Goal: Task Accomplishment & Management: Use online tool/utility

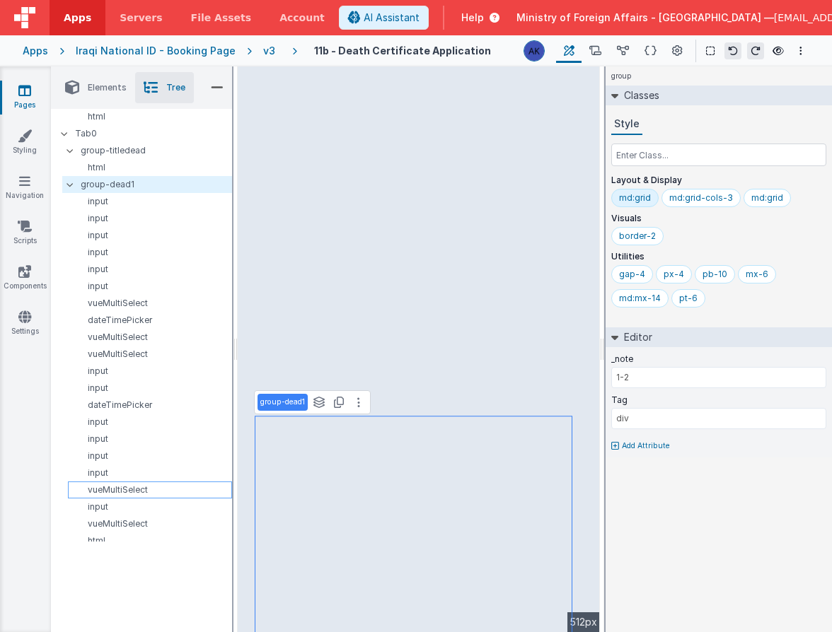
scroll to position [186, 0]
click at [105, 144] on p "group-titledead" at bounding box center [156, 152] width 151 height 16
type input "1-1"
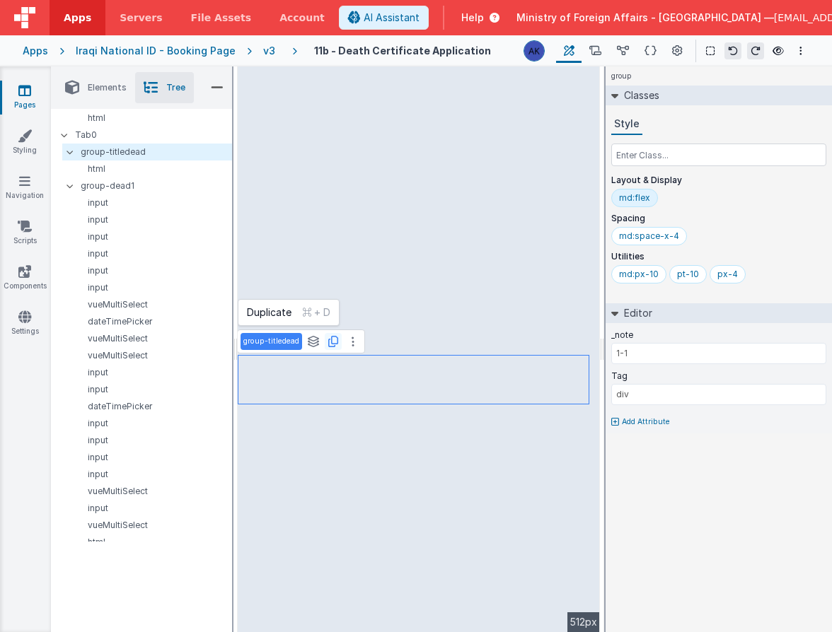
click at [335, 345] on icon at bounding box center [333, 341] width 10 height 11
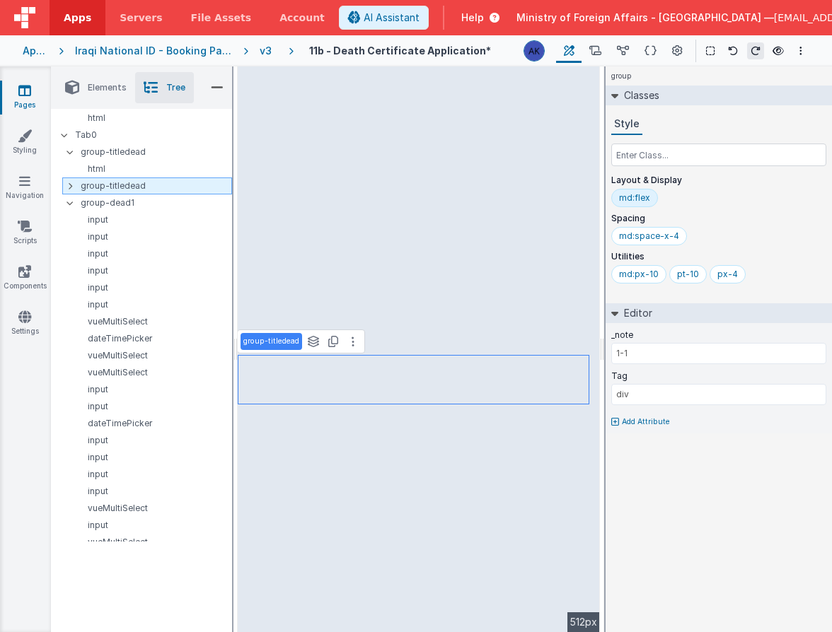
click at [70, 187] on icon at bounding box center [70, 185] width 4 height 11
click at [68, 184] on icon at bounding box center [70, 185] width 4 height 11
click at [68, 185] on icon at bounding box center [70, 185] width 4 height 11
click at [89, 156] on p "group-titledead" at bounding box center [156, 152] width 151 height 16
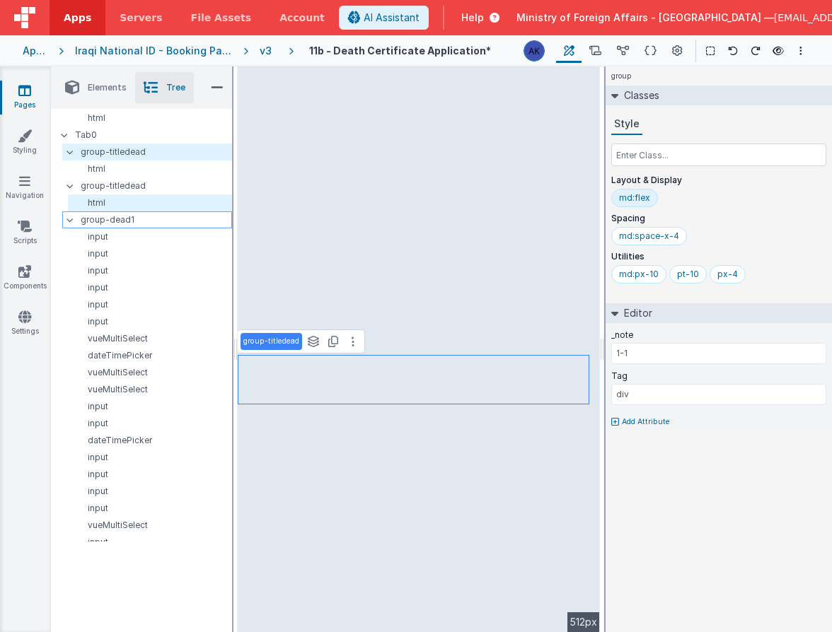
click at [67, 218] on icon at bounding box center [69, 220] width 11 height 4
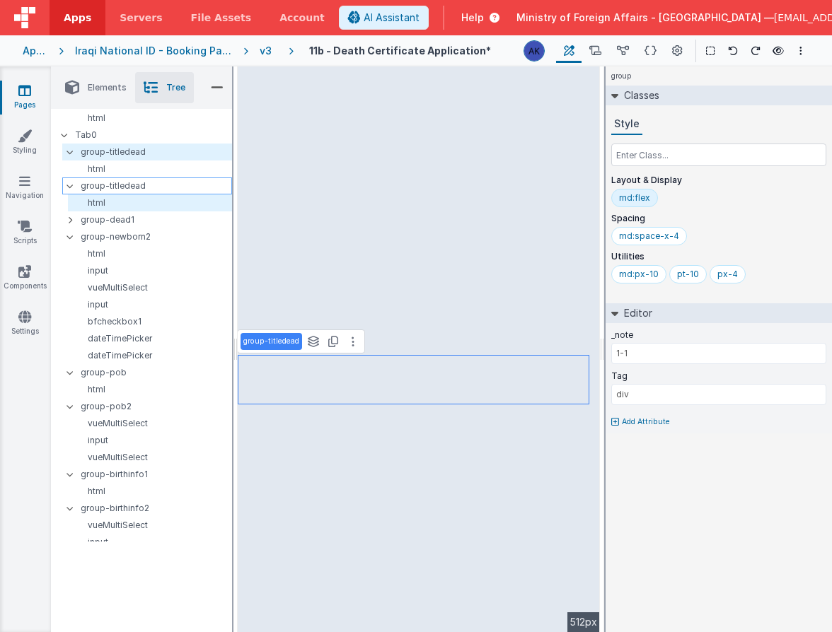
click at [69, 189] on div at bounding box center [74, 185] width 13 height 11
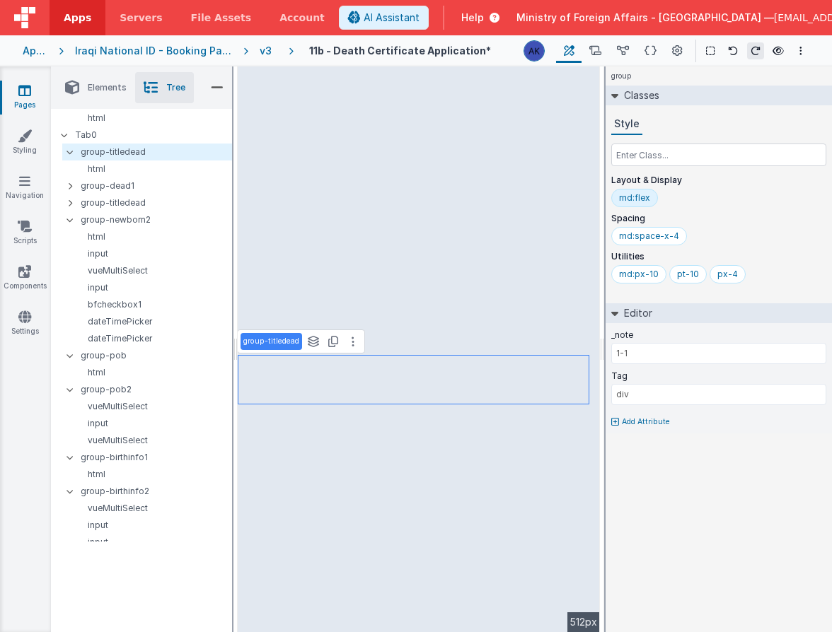
type input "1-2"
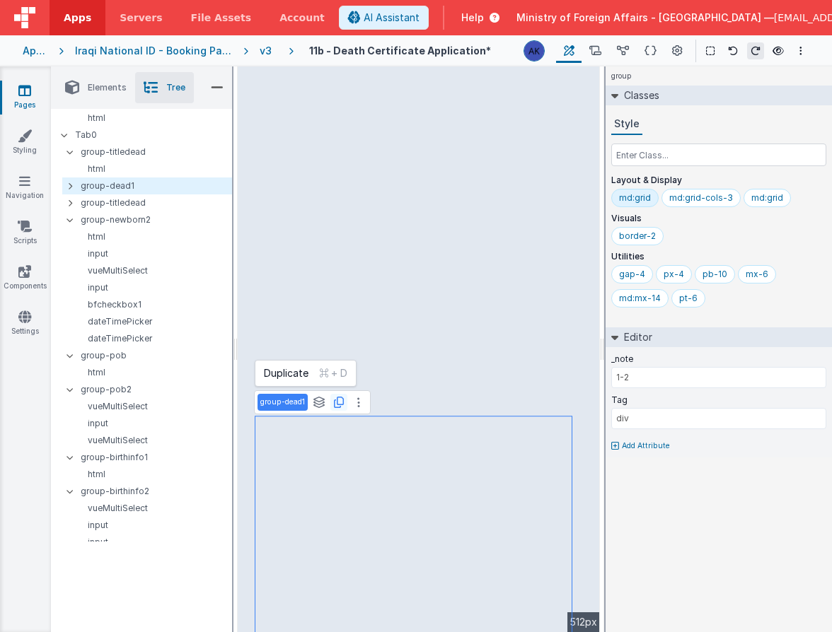
click at [337, 405] on icon at bounding box center [339, 402] width 10 height 11
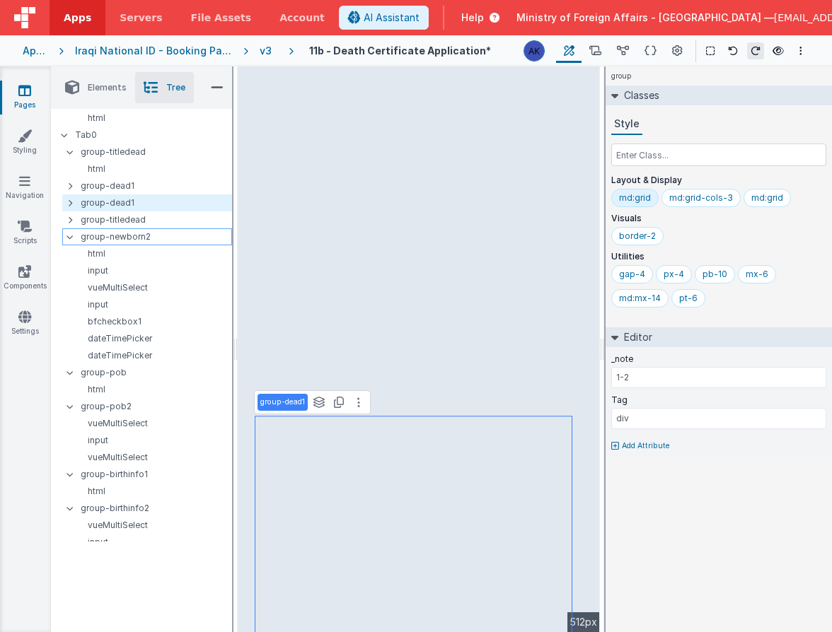
click at [68, 238] on icon at bounding box center [69, 237] width 11 height 4
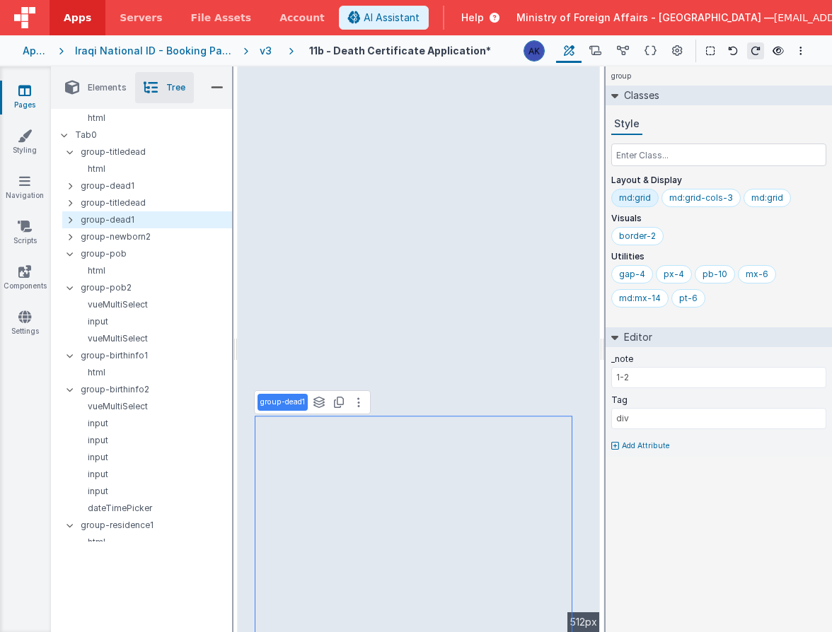
drag, startPoint x: 185, startPoint y: 16, endPoint x: 386, endPoint y: 2, distance: 200.7
click at [0, 0] on div "Apps Servers File Assets Account" at bounding box center [169, 17] width 339 height 35
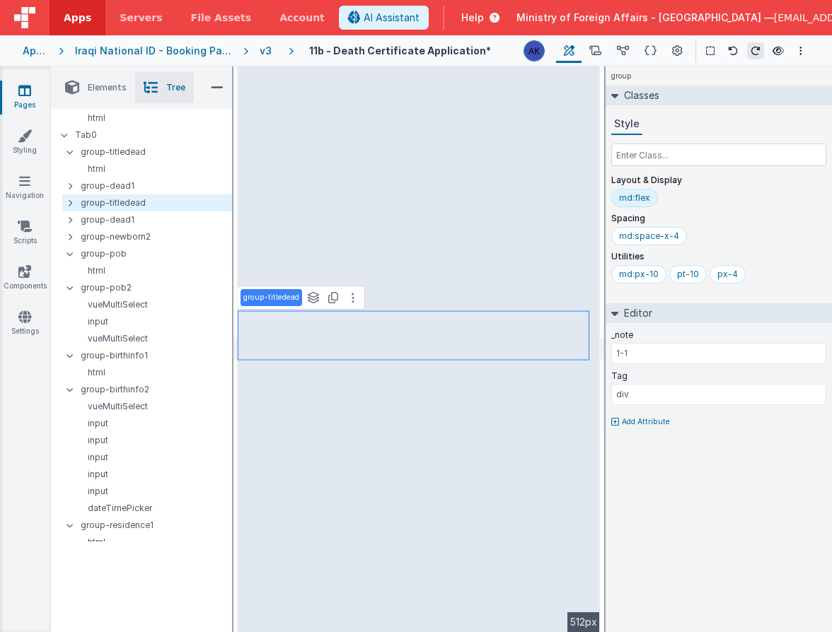
click at [293, 300] on p "group-titledead" at bounding box center [271, 297] width 56 height 11
click at [292, 301] on p "group-titledead" at bounding box center [271, 297] width 56 height 11
type input "group-titledead2"
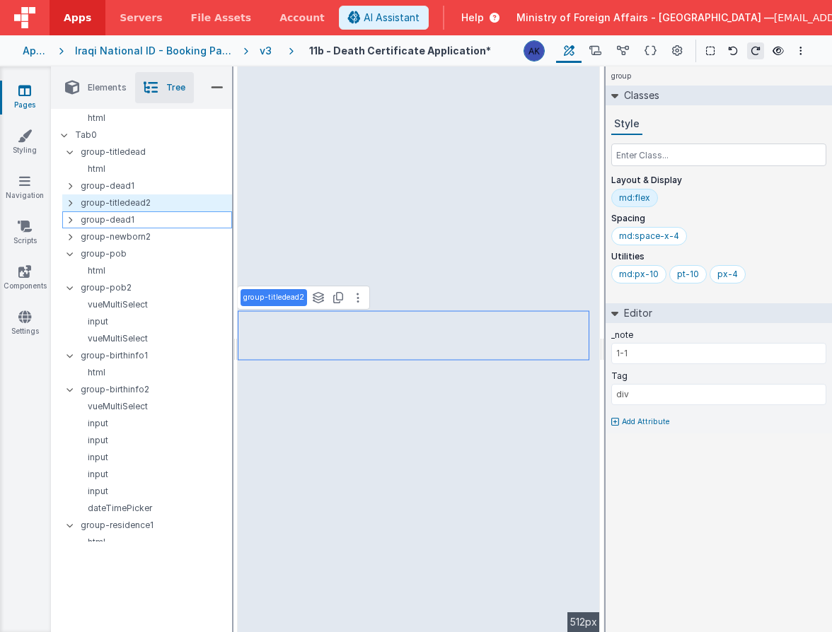
click at [157, 221] on p "group-dead1" at bounding box center [156, 220] width 151 height 16
type input "1-2"
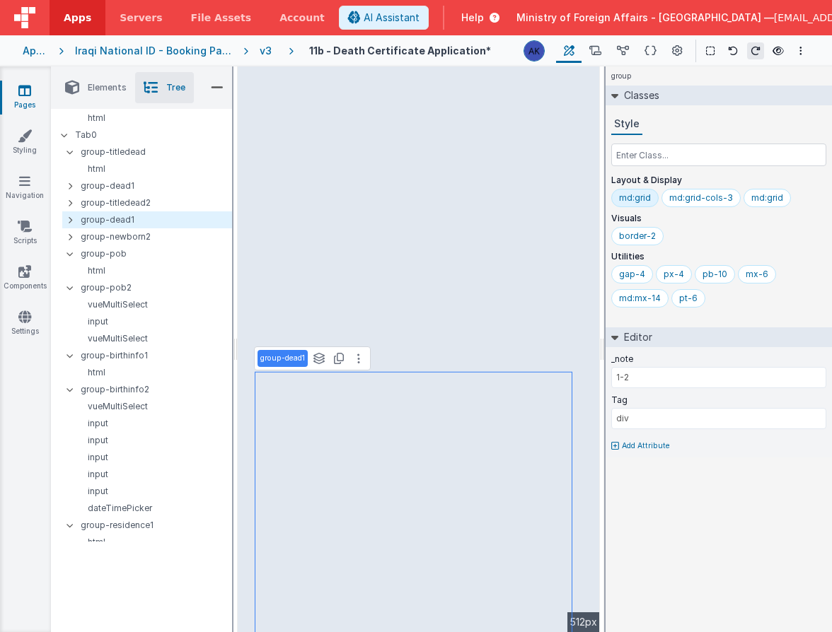
click at [296, 359] on p "group-dead1" at bounding box center [282, 358] width 45 height 11
type input "group-dead2"
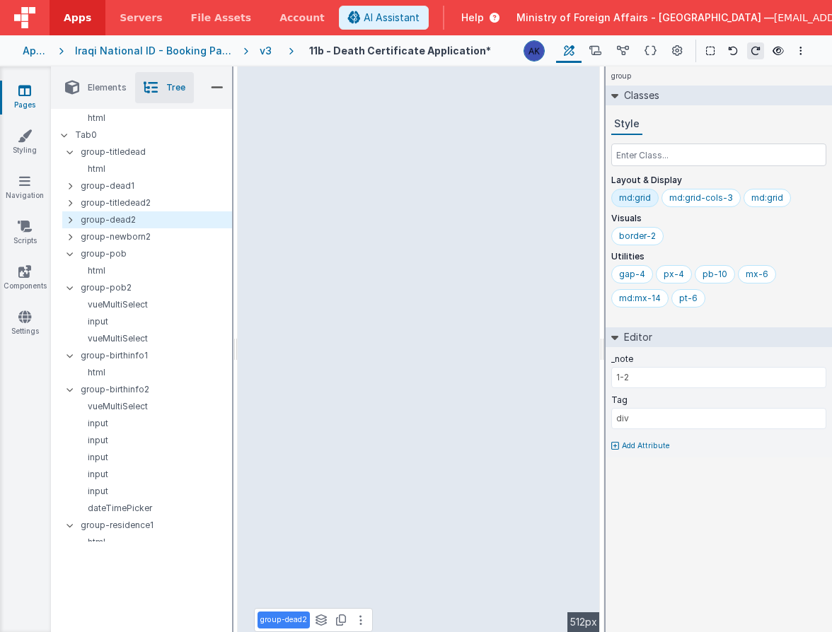
select select "required"
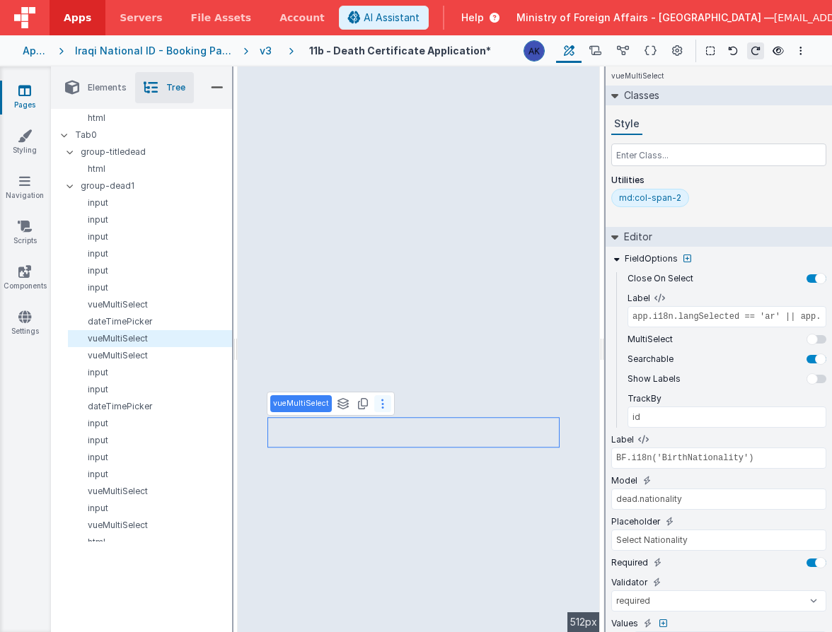
click at [381, 407] on button at bounding box center [382, 403] width 17 height 17
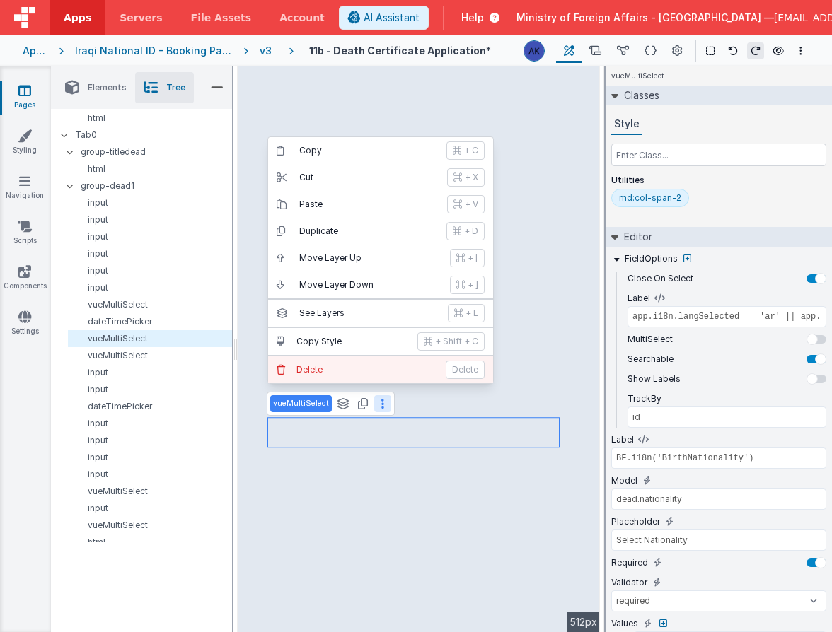
click at [387, 377] on button "Delete Delete" at bounding box center [380, 370] width 225 height 27
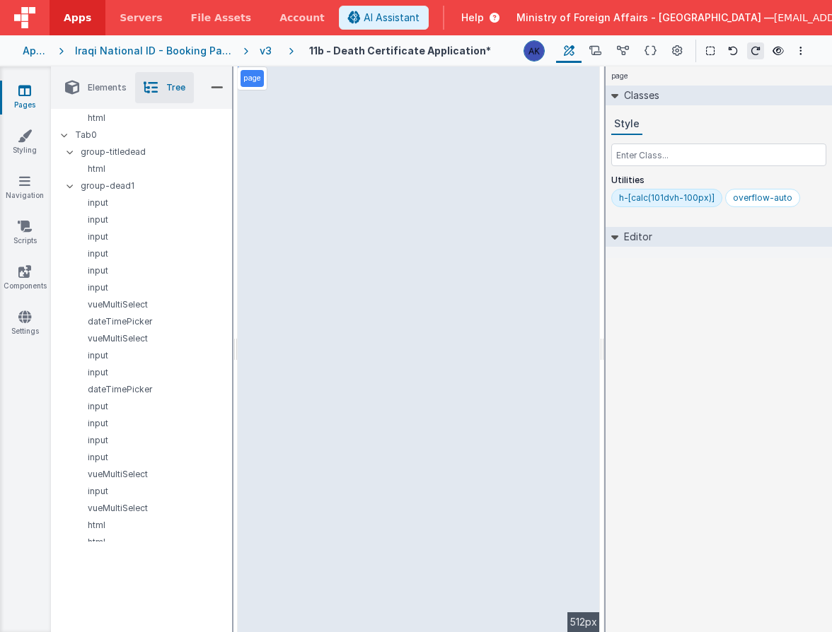
select select "required"
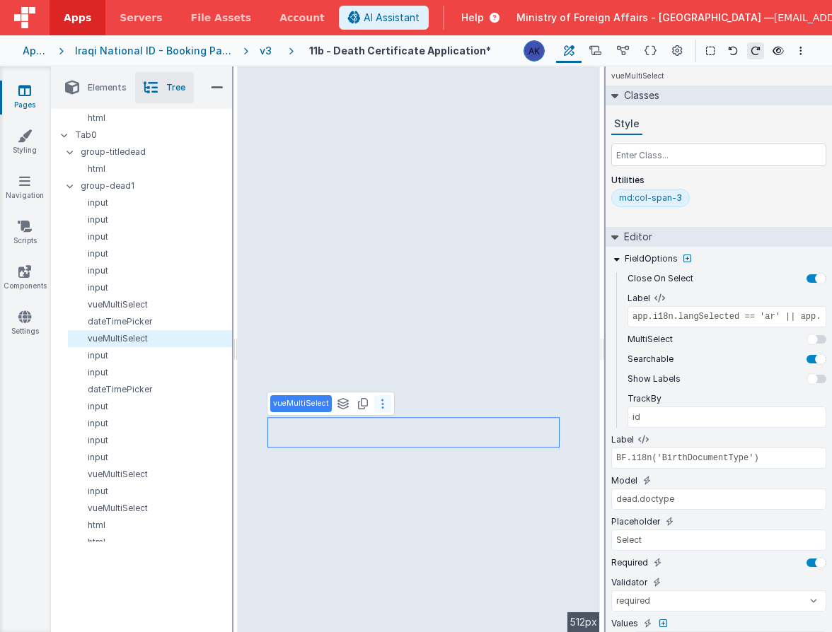
click at [375, 405] on button at bounding box center [382, 403] width 17 height 17
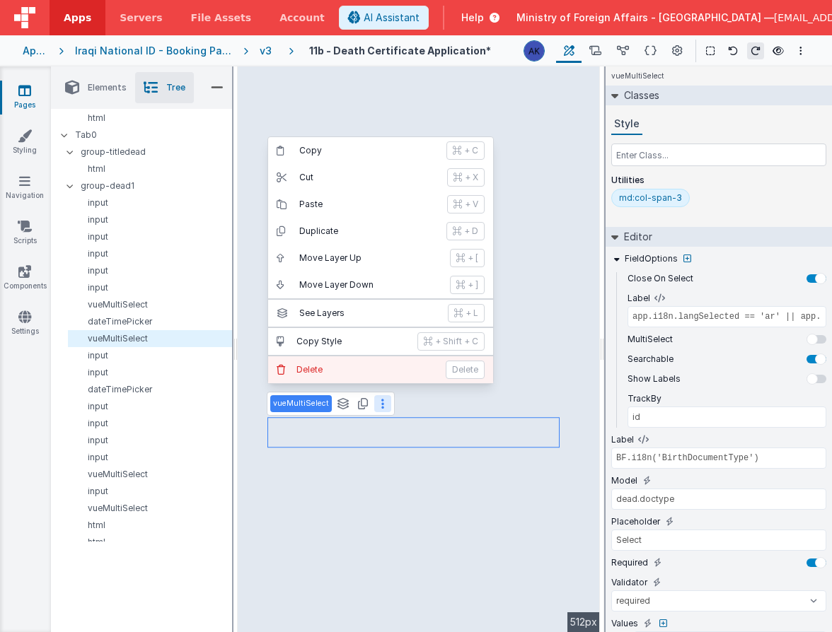
click at [374, 369] on p "Delete" at bounding box center [366, 369] width 141 height 11
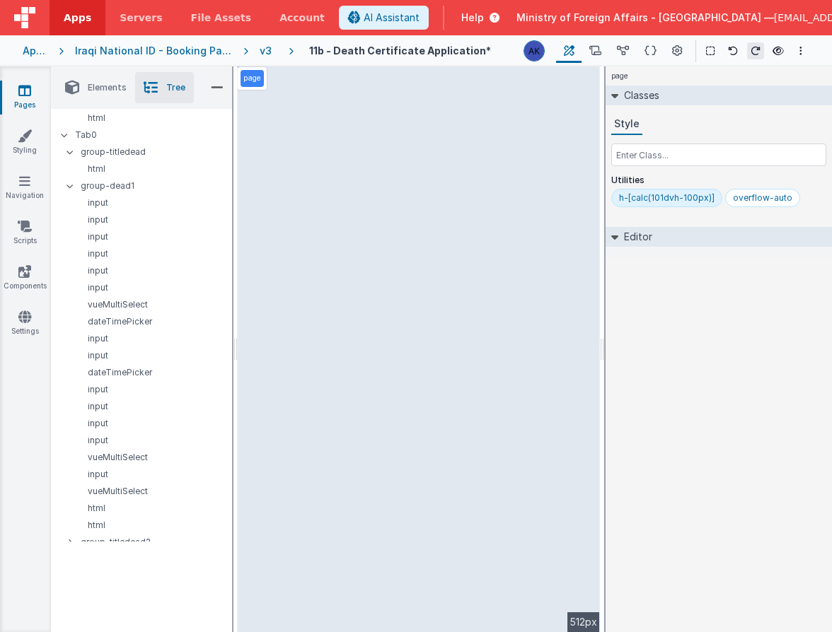
select select "regexp"
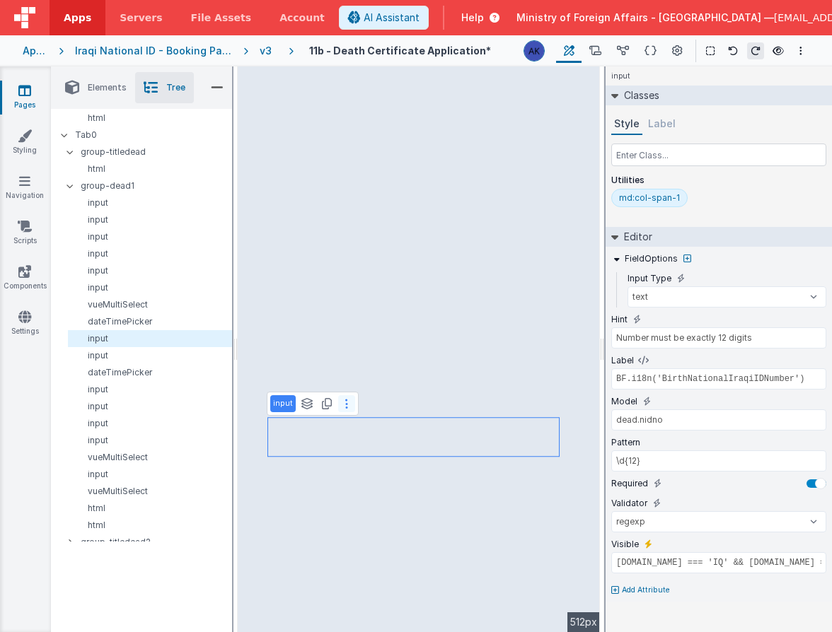
click at [347, 403] on button at bounding box center [346, 403] width 17 height 17
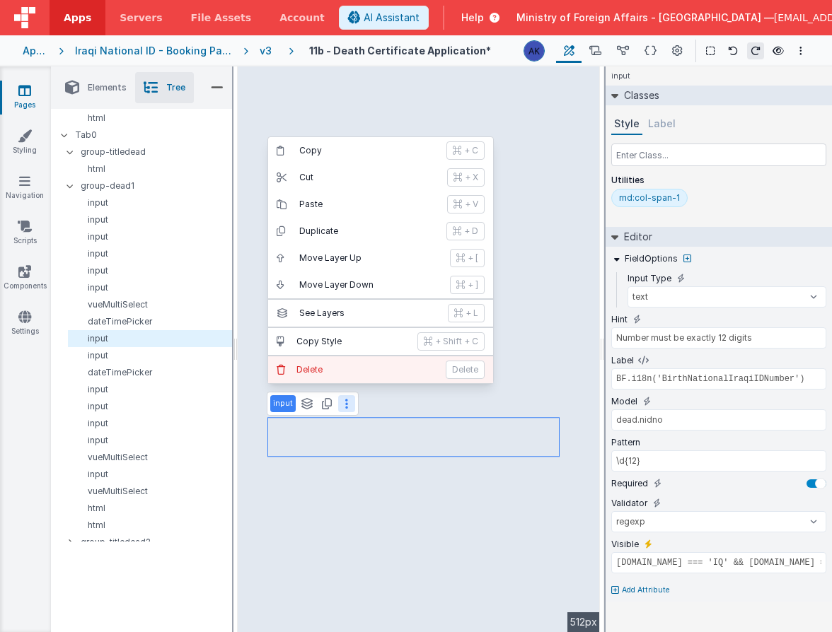
click at [354, 372] on p "Delete" at bounding box center [366, 369] width 141 height 11
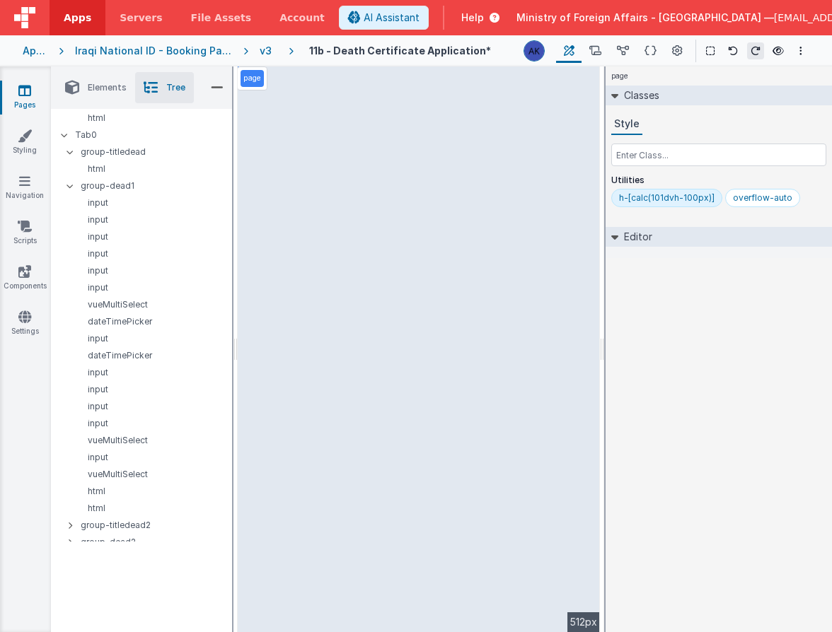
select select "regexp"
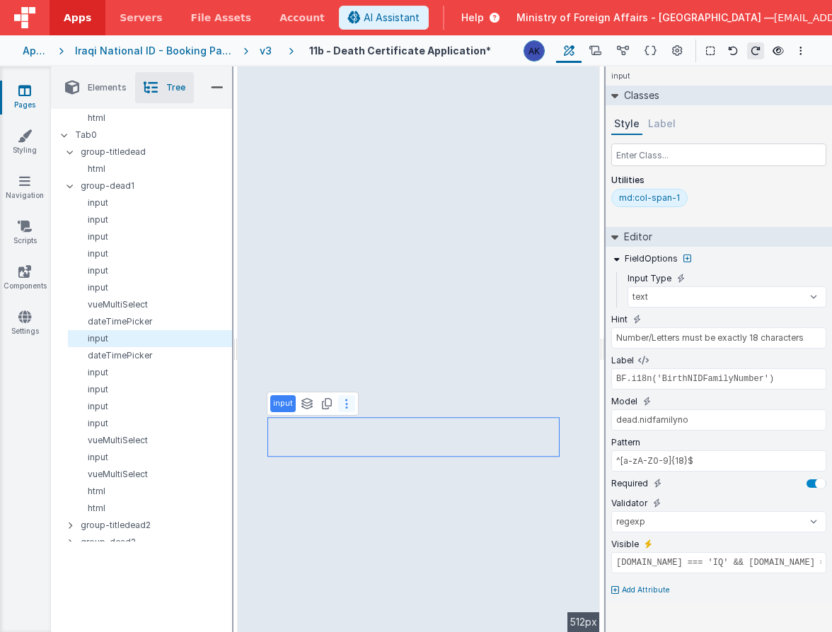
click at [345, 405] on icon at bounding box center [346, 403] width 3 height 11
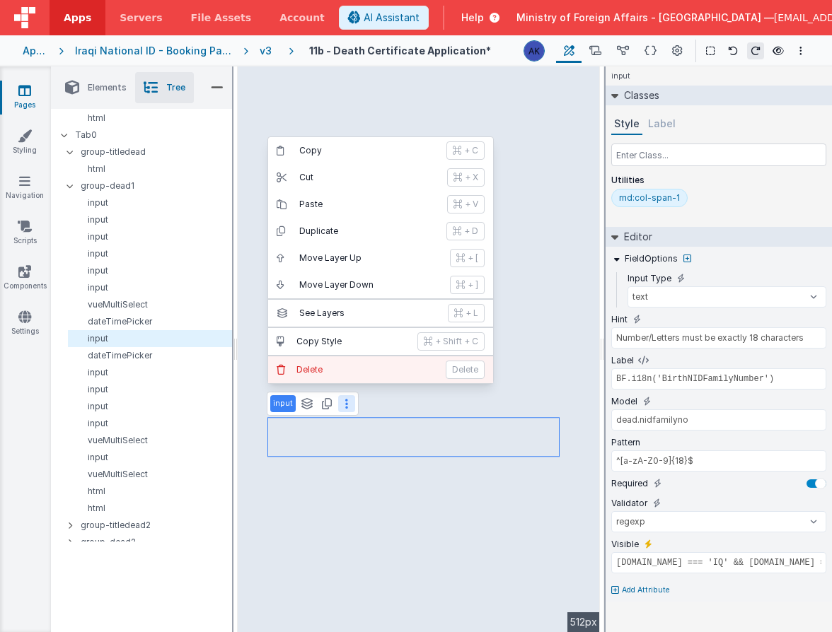
click at [349, 367] on p "Delete" at bounding box center [366, 369] width 141 height 11
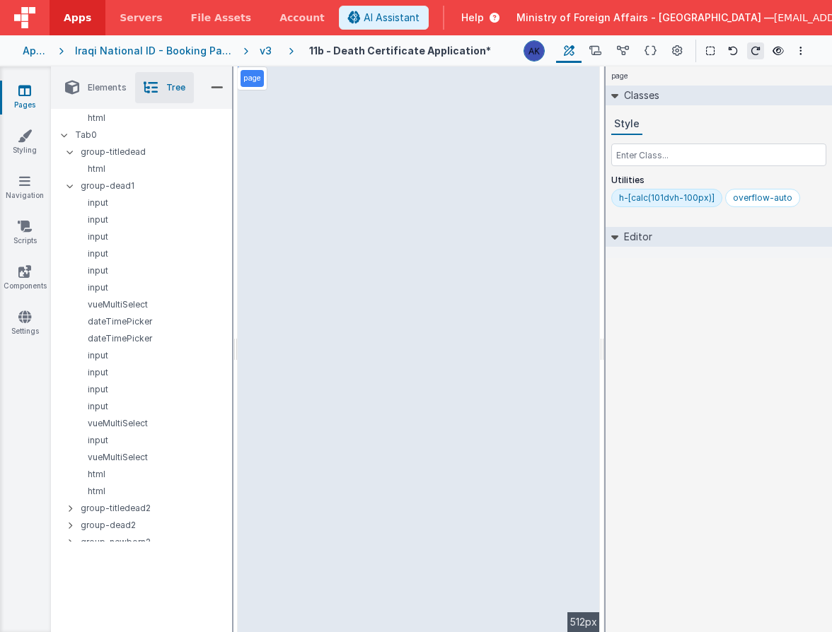
select select "regexp"
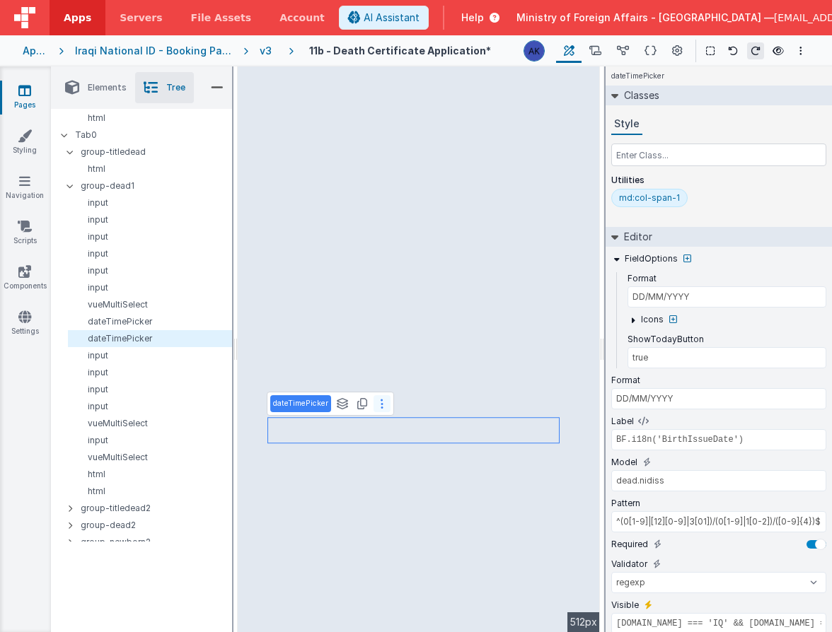
click at [383, 407] on button at bounding box center [382, 403] width 17 height 17
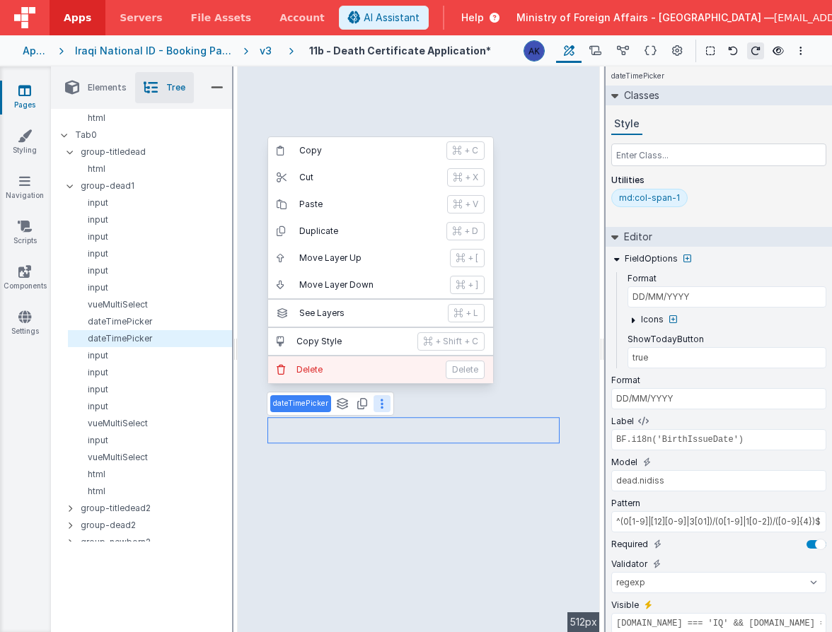
click at [359, 366] on p "Delete" at bounding box center [366, 369] width 141 height 11
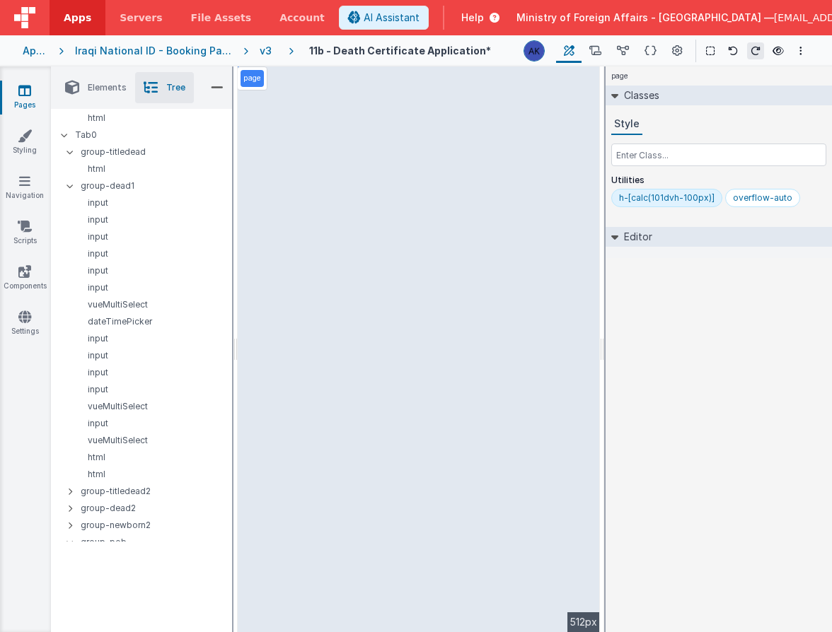
select select "string"
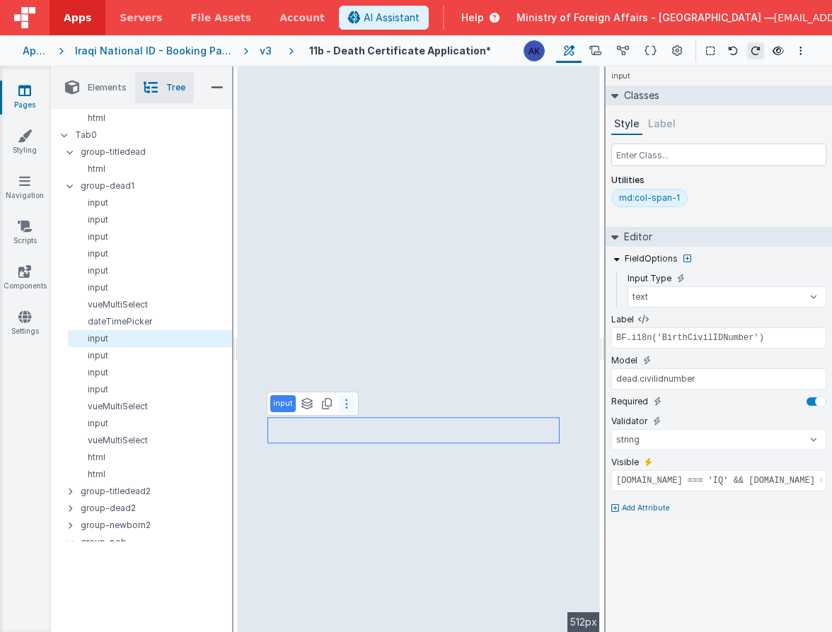
click at [349, 407] on button at bounding box center [346, 403] width 17 height 17
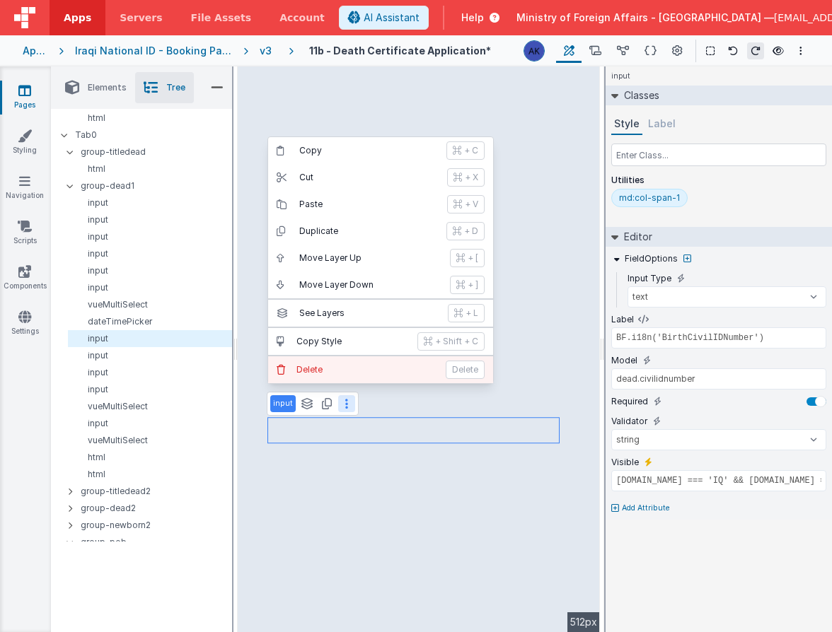
click at [360, 361] on button "Delete Delete" at bounding box center [380, 370] width 225 height 27
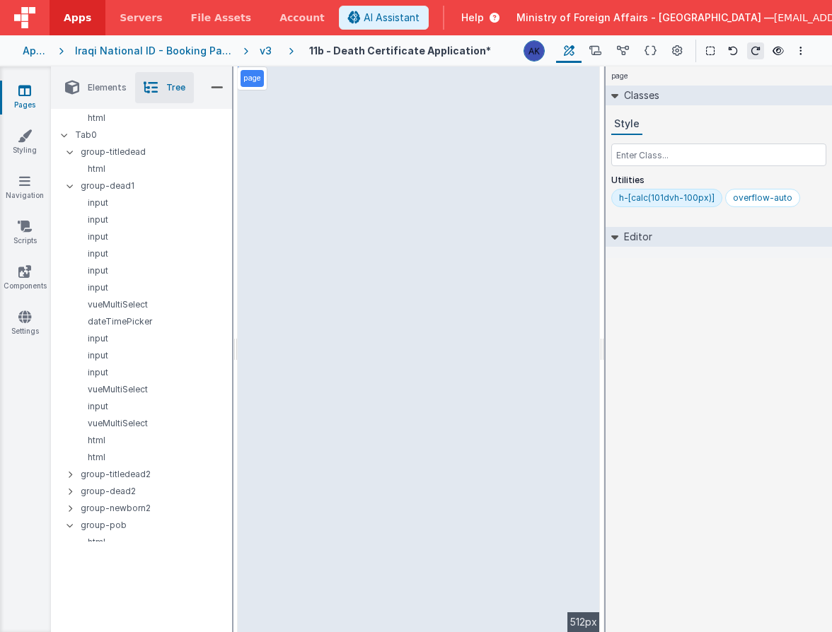
select select "string"
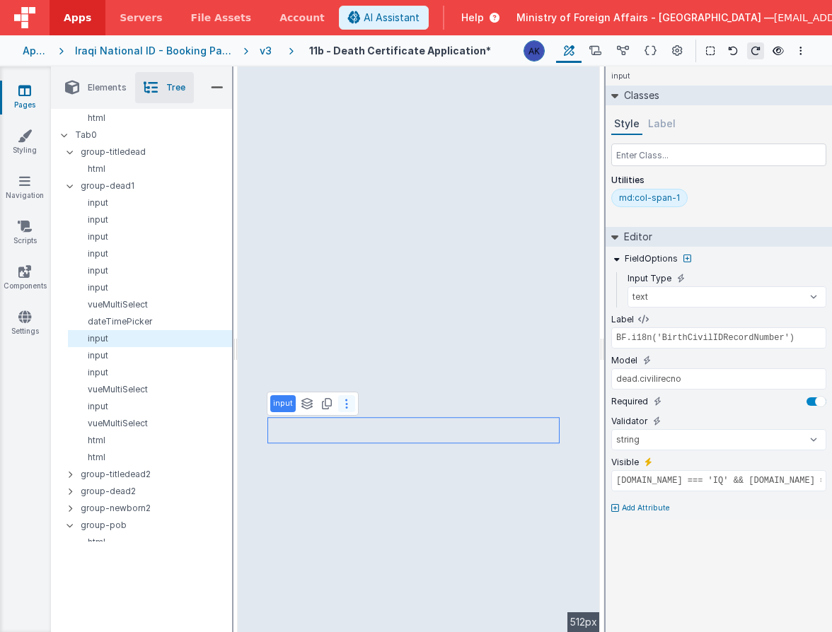
click at [345, 405] on icon at bounding box center [346, 403] width 3 height 11
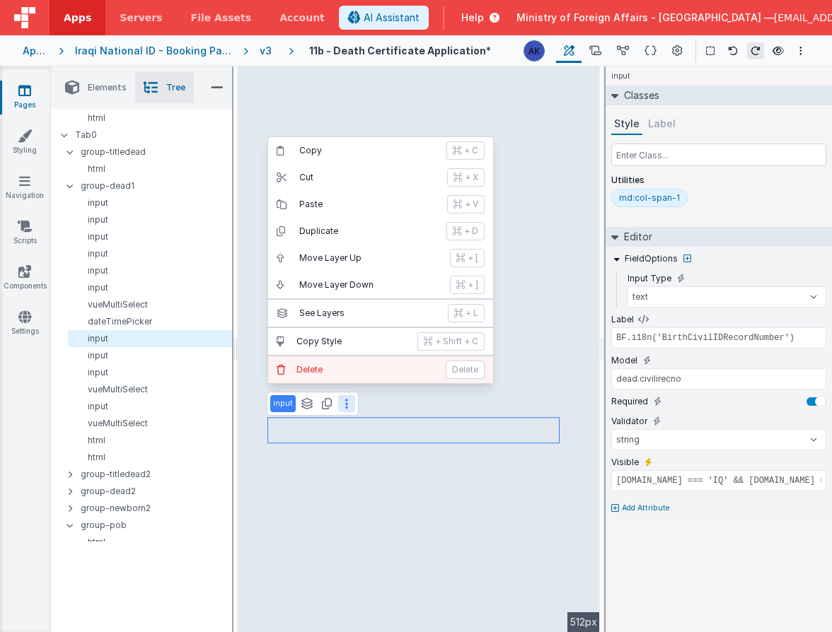
click at [351, 369] on p "Delete" at bounding box center [366, 369] width 141 height 11
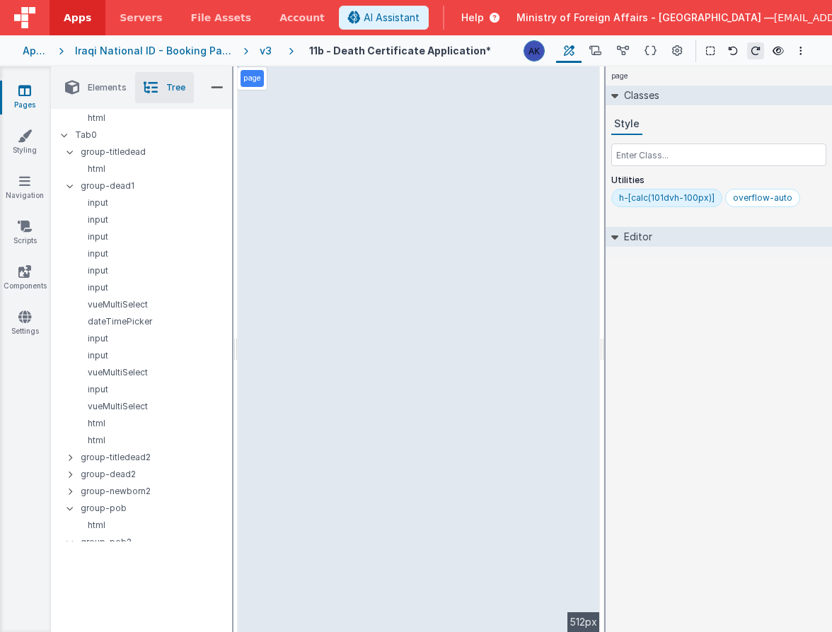
select select "string"
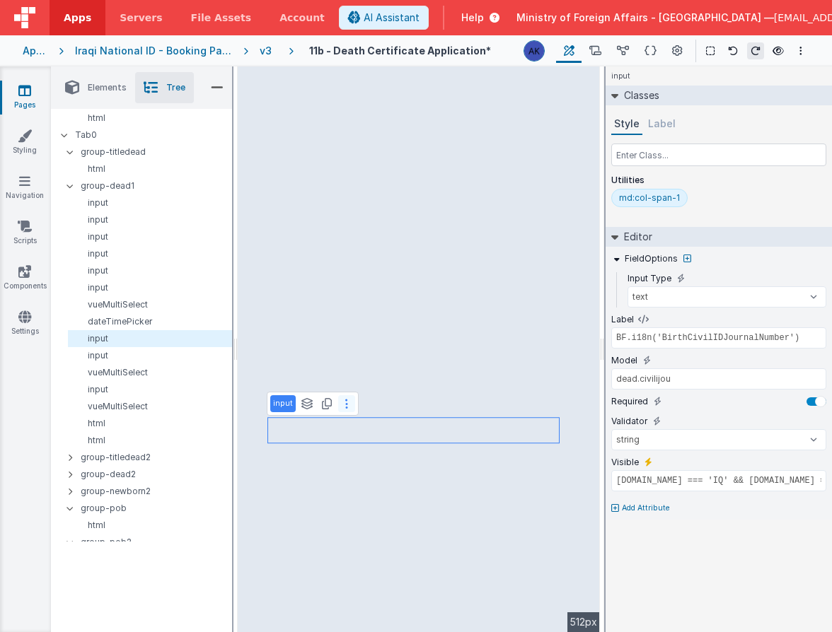
click at [345, 403] on icon at bounding box center [346, 403] width 3 height 11
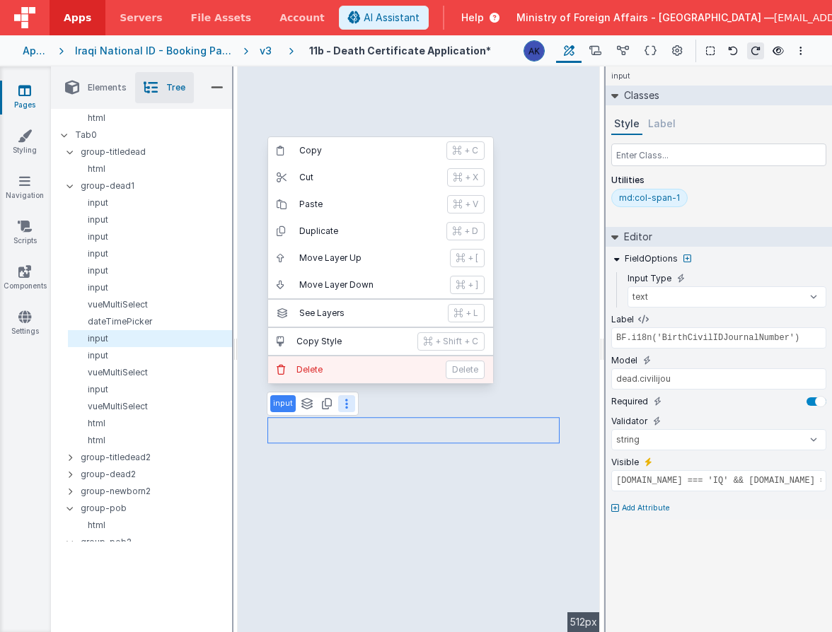
click at [347, 379] on button "Delete Delete" at bounding box center [380, 370] width 225 height 27
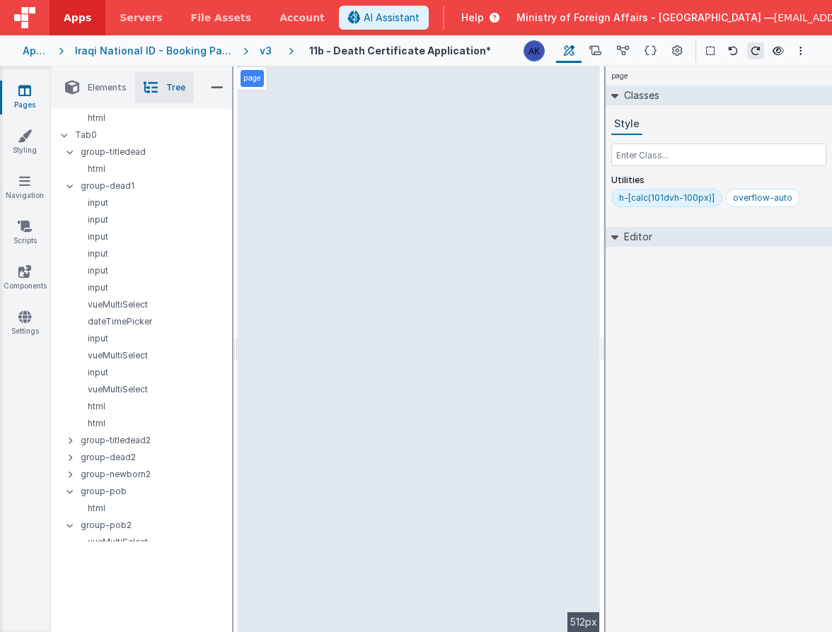
select select "regexp"
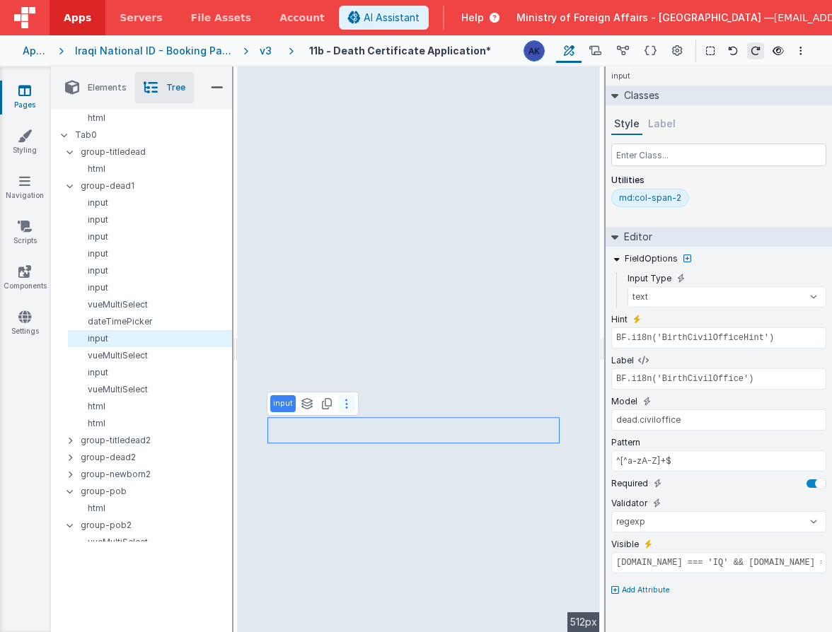
click at [350, 406] on button at bounding box center [346, 403] width 17 height 17
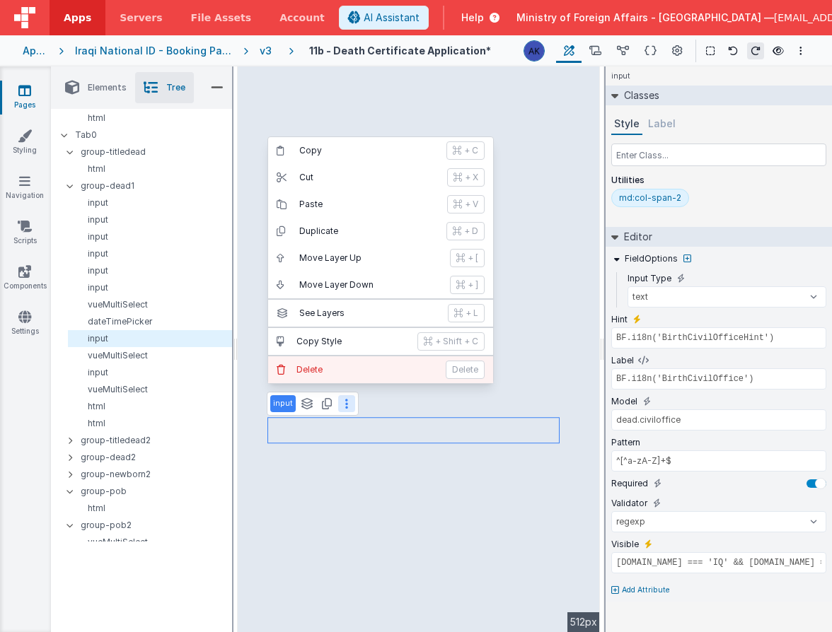
click at [358, 376] on button "Delete Delete" at bounding box center [380, 370] width 225 height 27
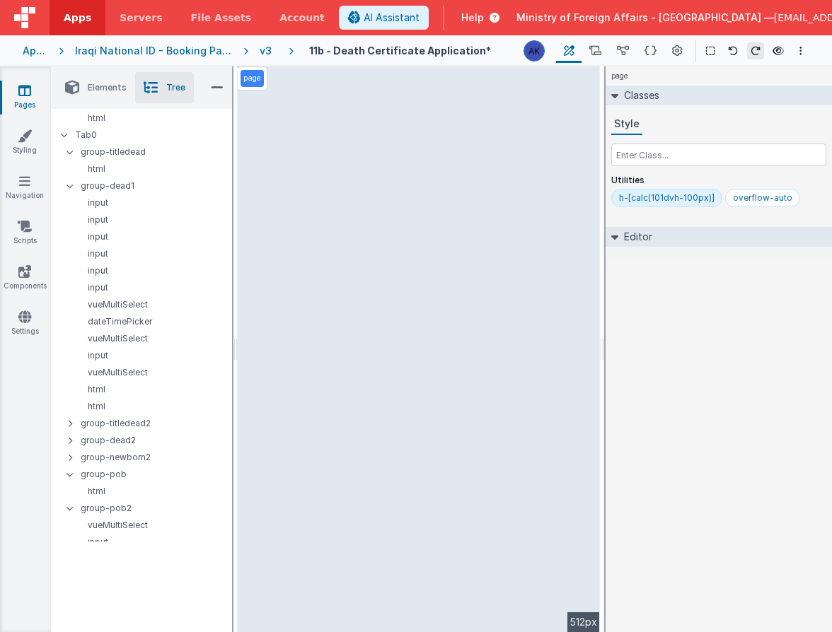
select select "required"
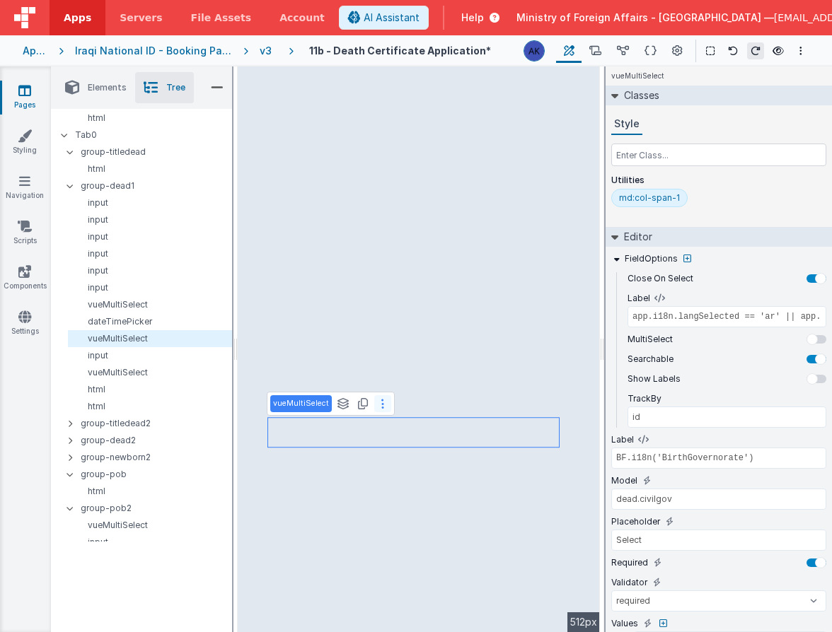
click at [381, 404] on icon at bounding box center [382, 403] width 3 height 11
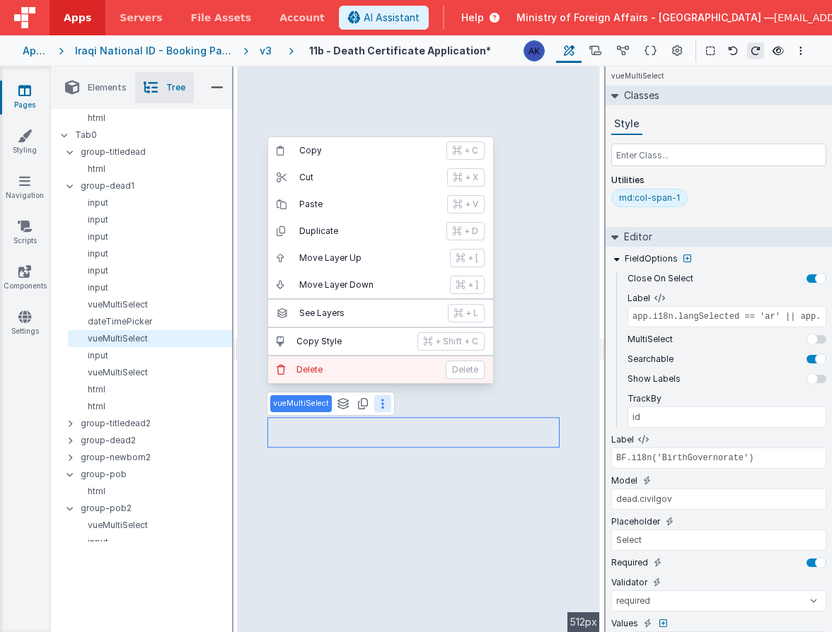
click at [367, 376] on button "Delete Delete" at bounding box center [380, 370] width 225 height 27
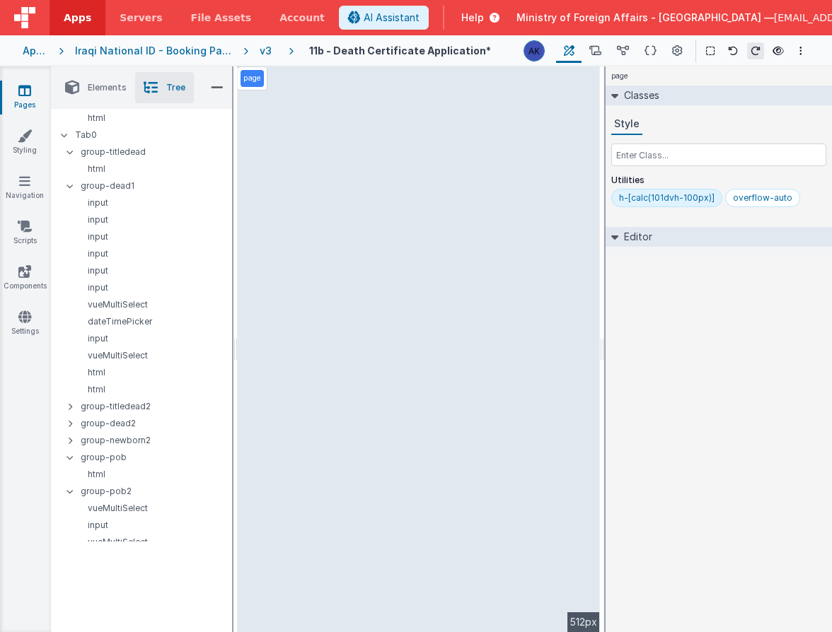
select select "regexp"
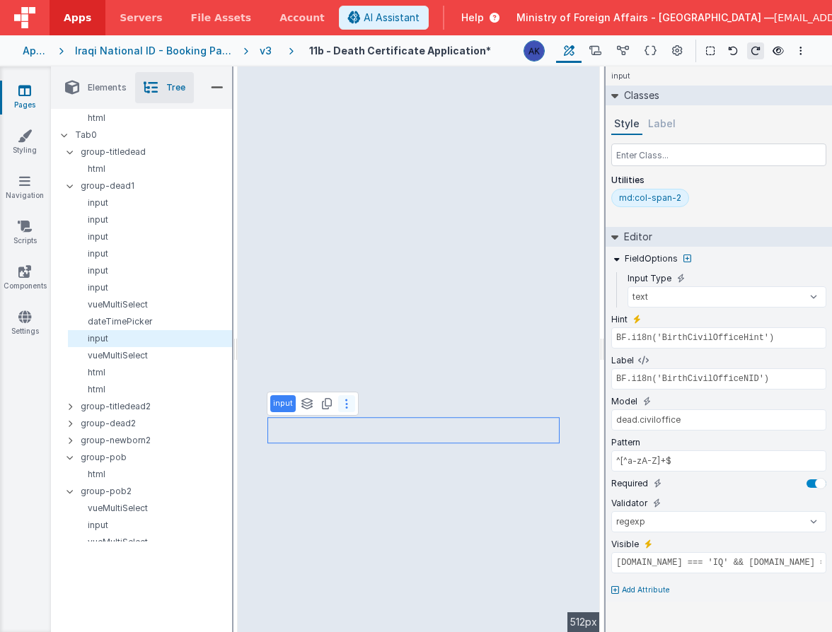
click at [348, 404] on button at bounding box center [346, 403] width 17 height 17
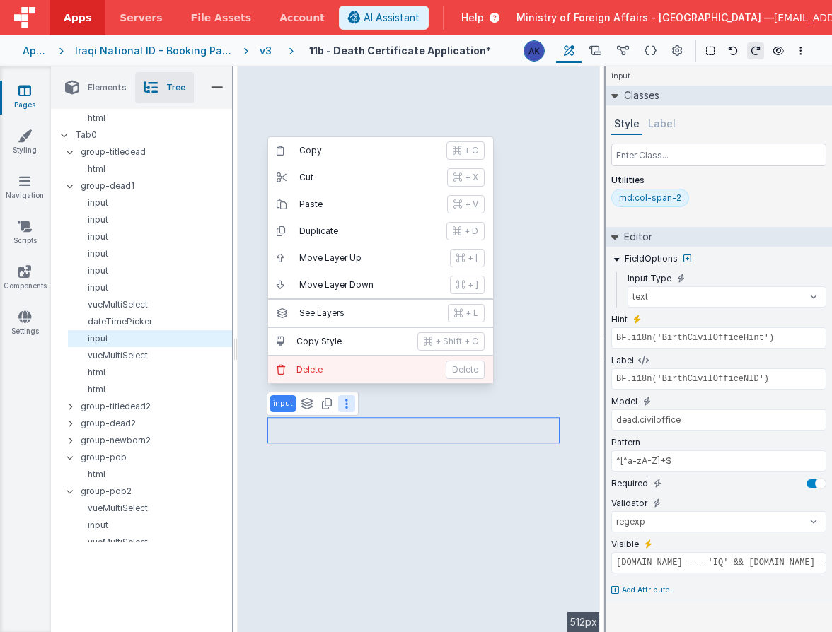
click at [361, 368] on p "Delete" at bounding box center [366, 369] width 141 height 11
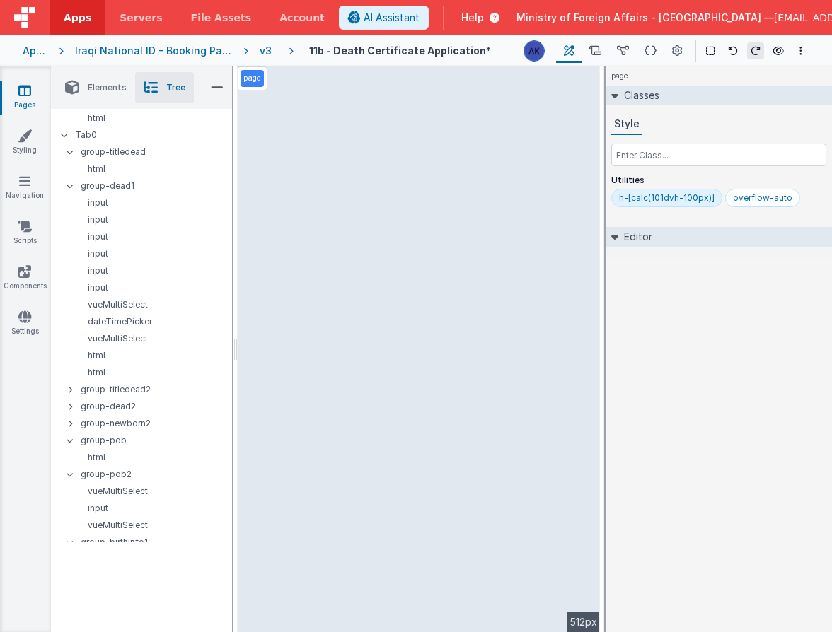
select select "required"
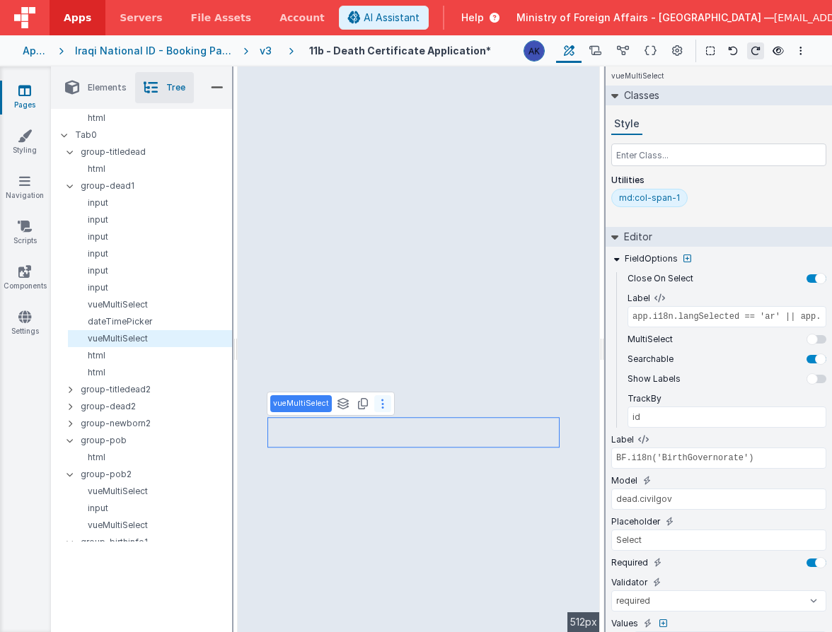
click at [374, 405] on button at bounding box center [382, 403] width 17 height 17
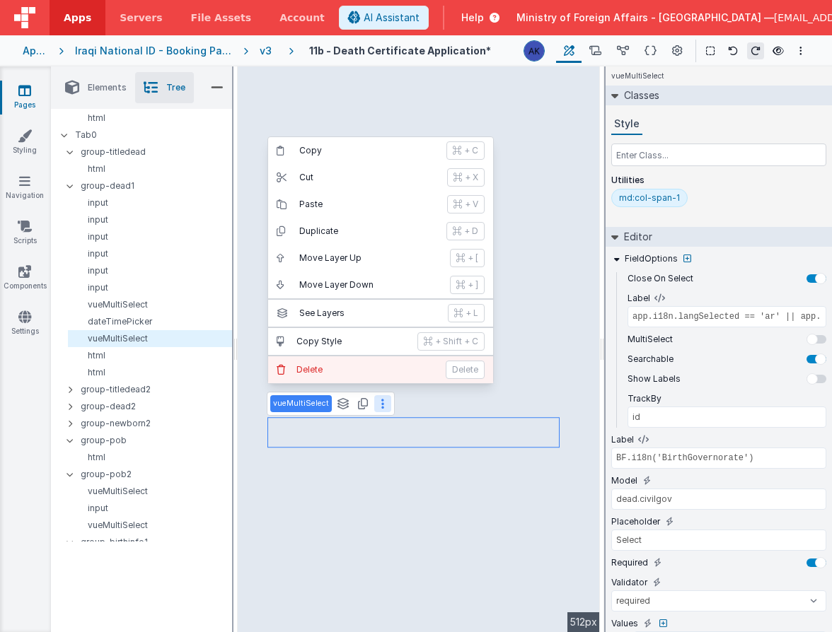
click at [374, 378] on button "Delete Delete" at bounding box center [380, 370] width 225 height 27
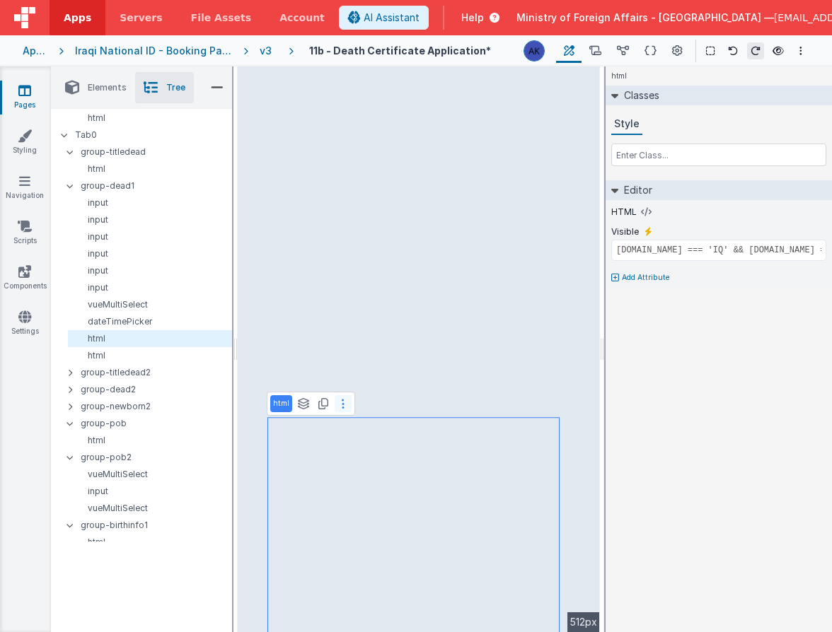
click at [338, 403] on button at bounding box center [343, 403] width 17 height 17
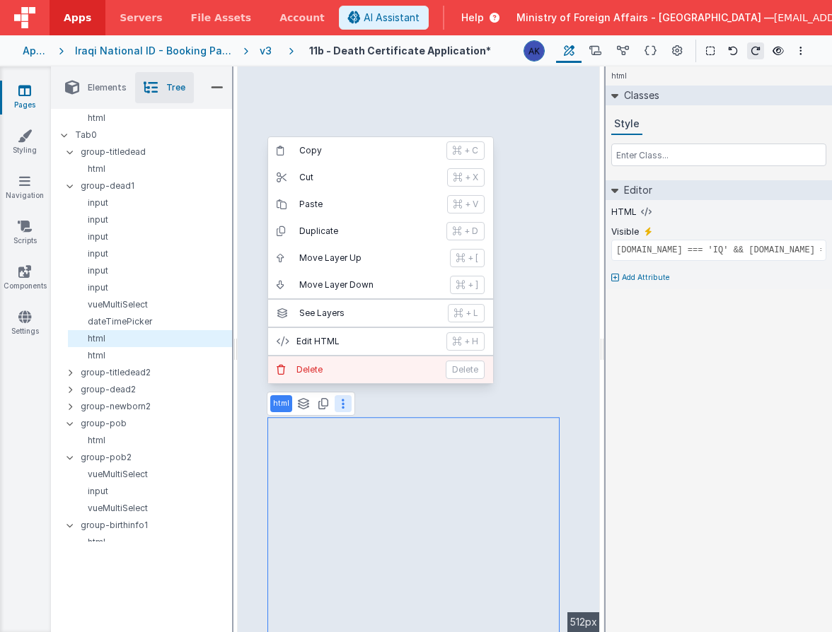
click at [341, 376] on button "Delete Delete" at bounding box center [380, 370] width 225 height 27
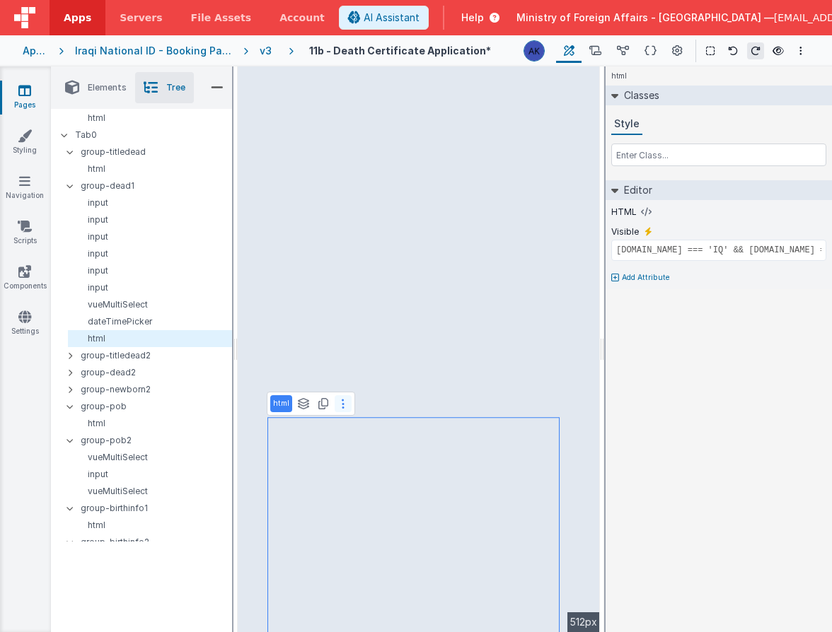
click at [345, 403] on button at bounding box center [343, 403] width 17 height 17
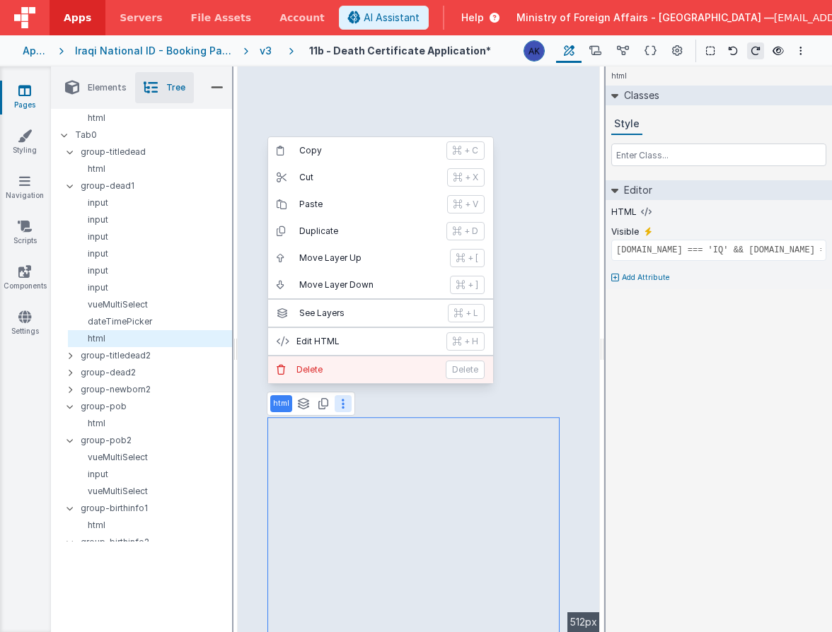
click at [354, 371] on p "Delete" at bounding box center [366, 369] width 141 height 11
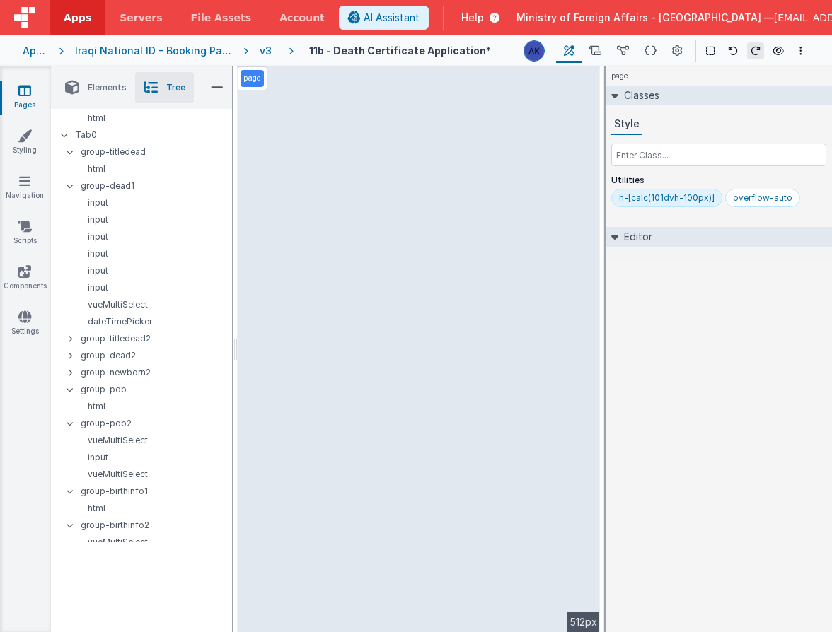
select select "regexp"
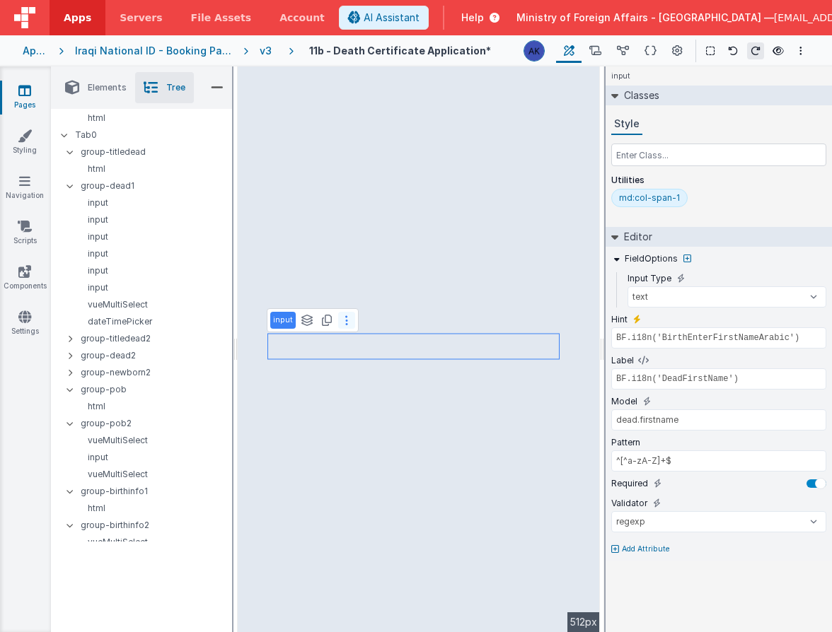
click at [345, 319] on icon at bounding box center [346, 320] width 3 height 11
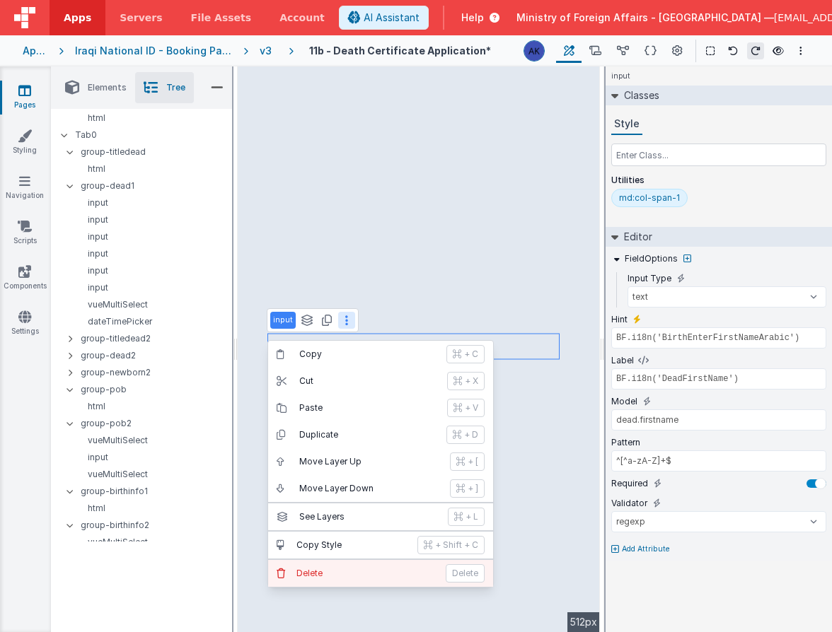
click at [351, 575] on p "Delete" at bounding box center [366, 573] width 141 height 11
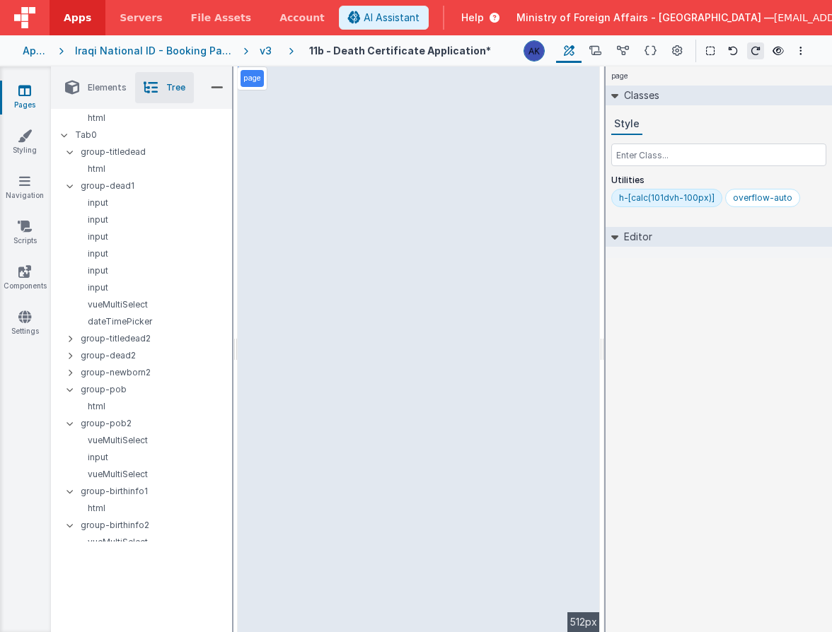
select select "regexp"
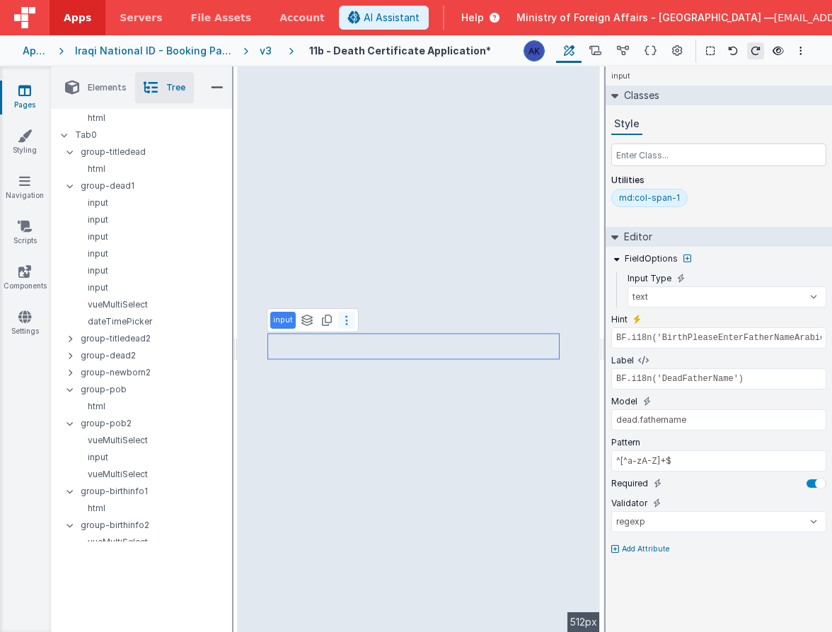
click at [349, 322] on button at bounding box center [346, 320] width 17 height 17
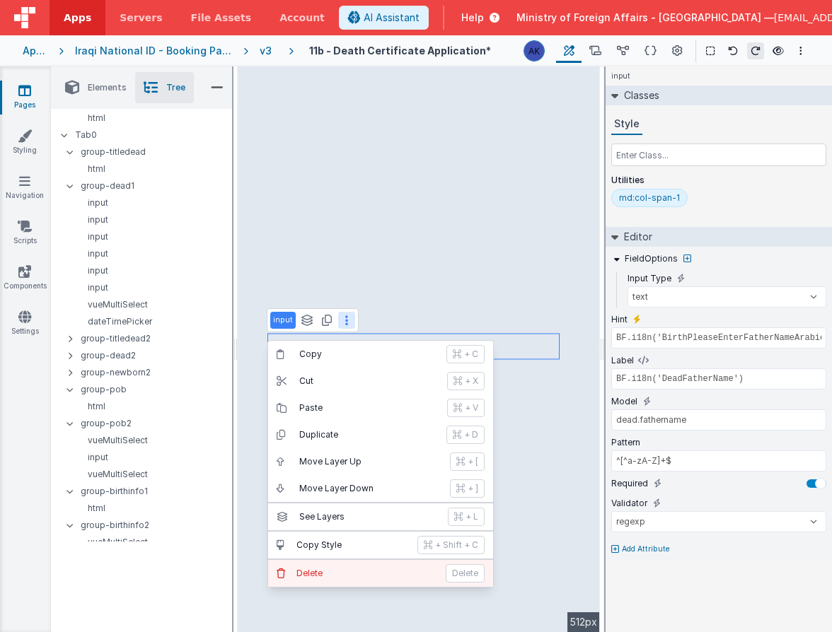
click at [371, 572] on p "Delete" at bounding box center [366, 573] width 141 height 11
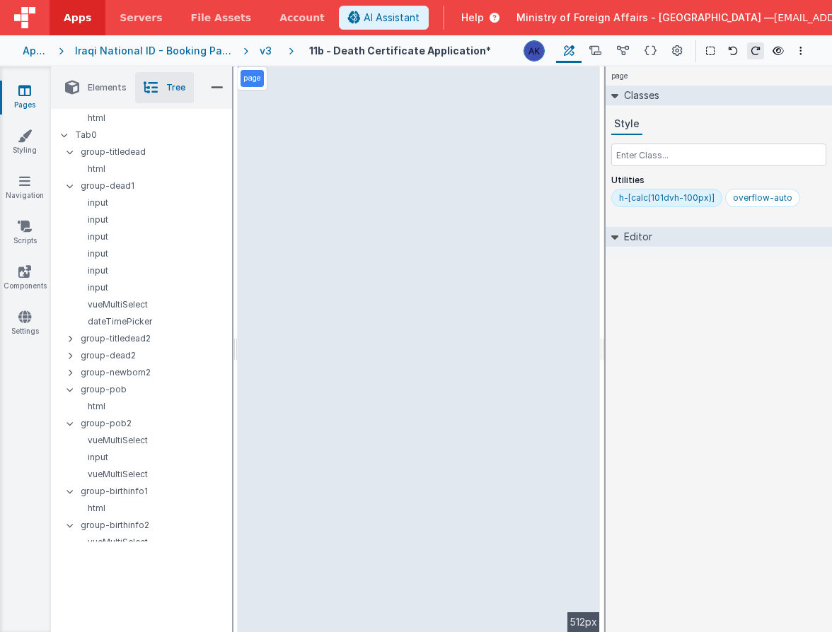
select select "regexp"
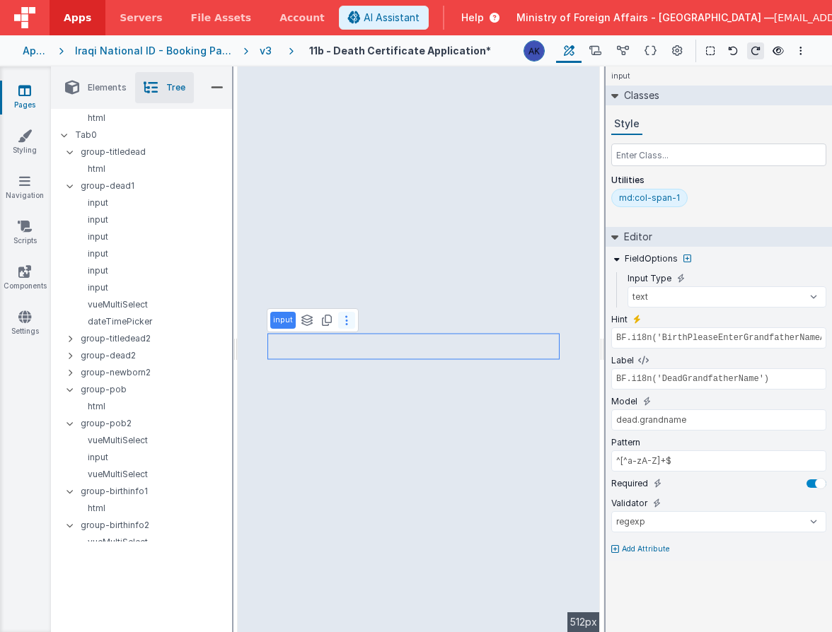
click at [345, 317] on icon at bounding box center [346, 320] width 3 height 11
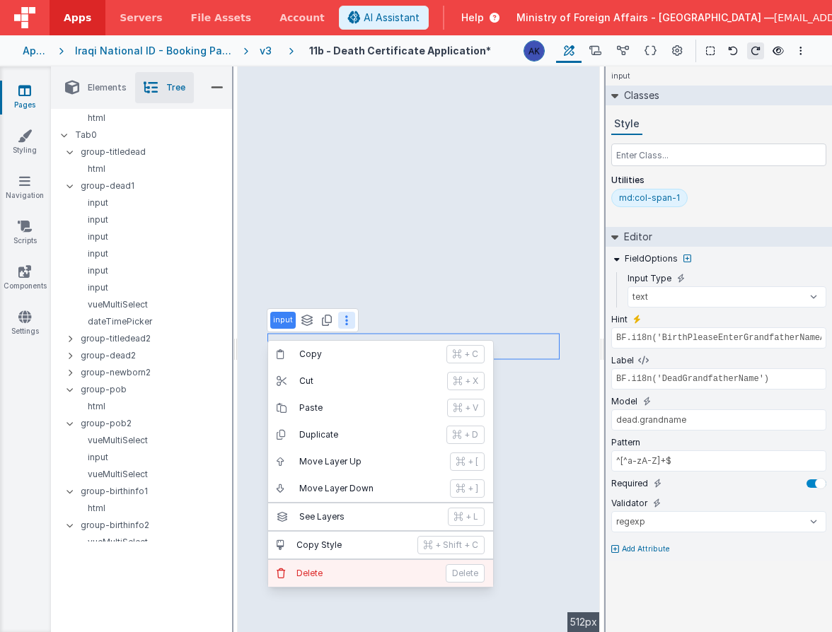
click at [379, 575] on p "Delete" at bounding box center [366, 573] width 141 height 11
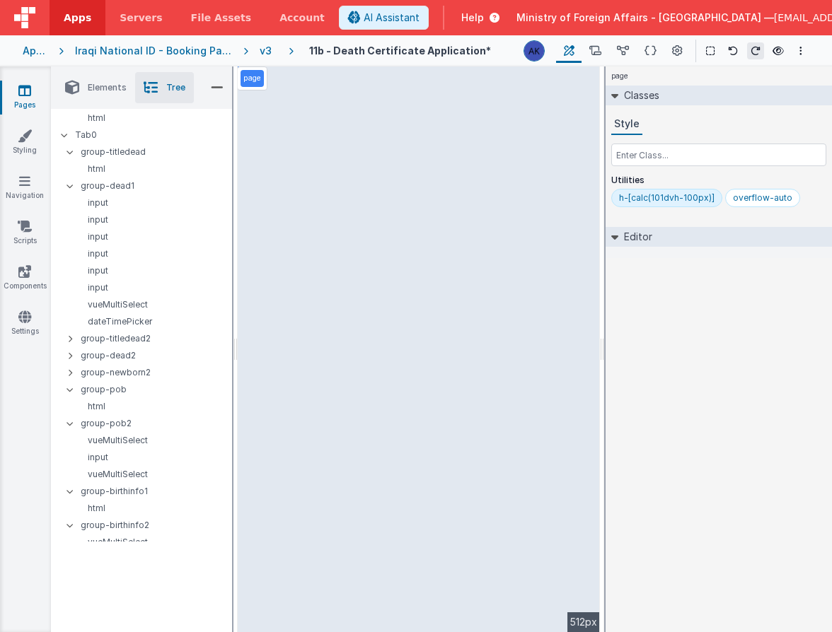
select select "regexp"
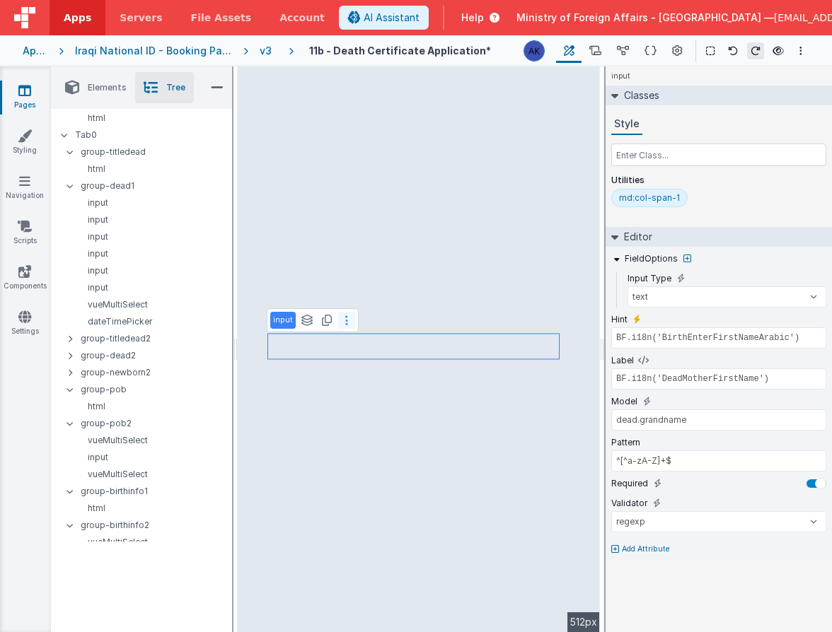
click at [349, 323] on button at bounding box center [346, 320] width 17 height 17
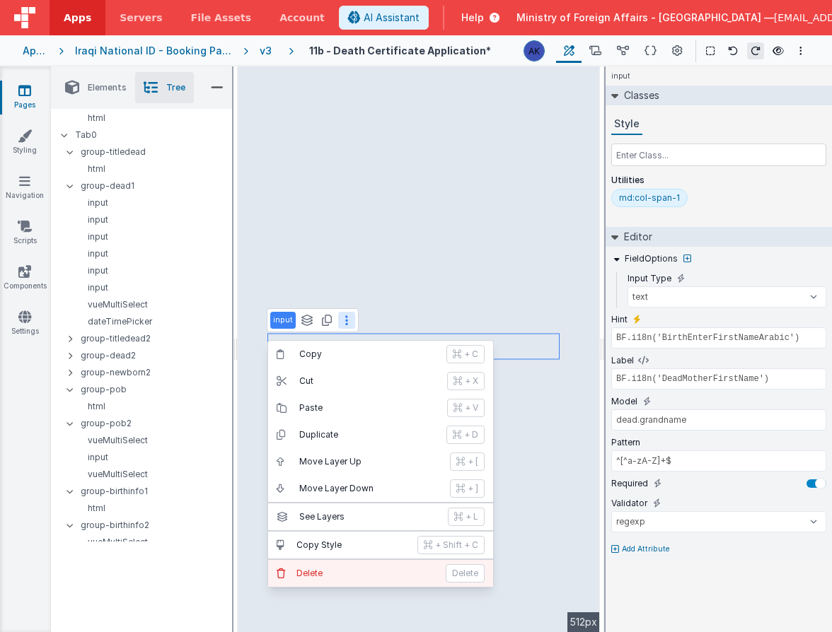
click at [333, 564] on button "Delete Delete" at bounding box center [380, 573] width 225 height 27
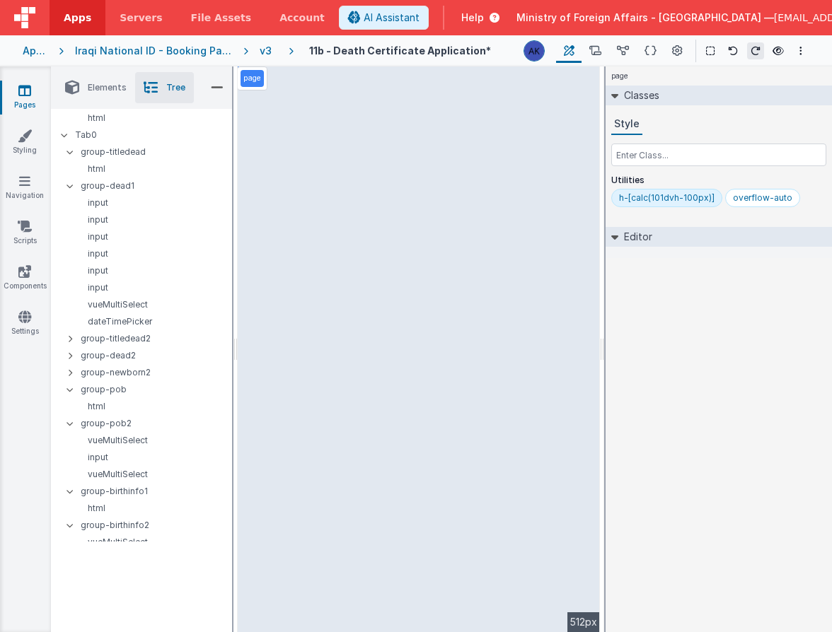
select select "regexp"
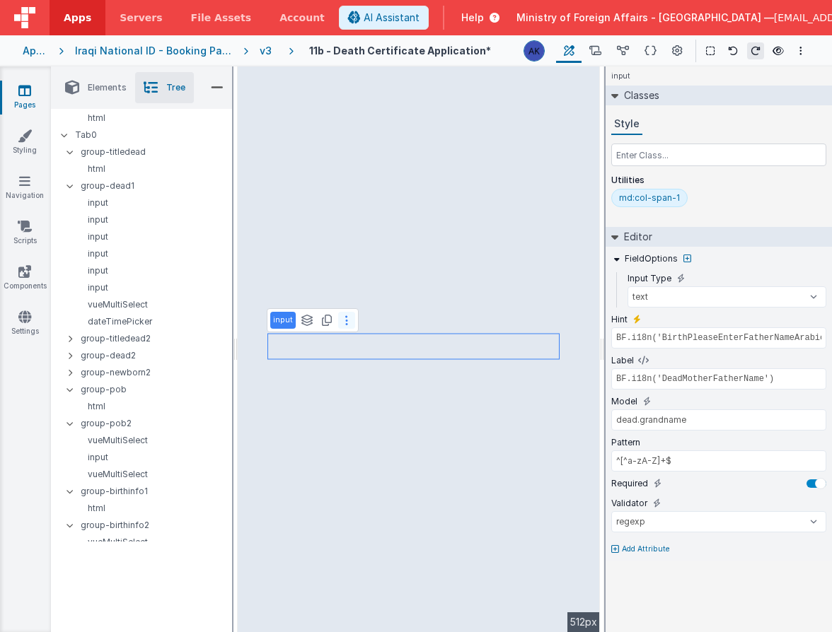
click at [350, 323] on button at bounding box center [346, 320] width 17 height 17
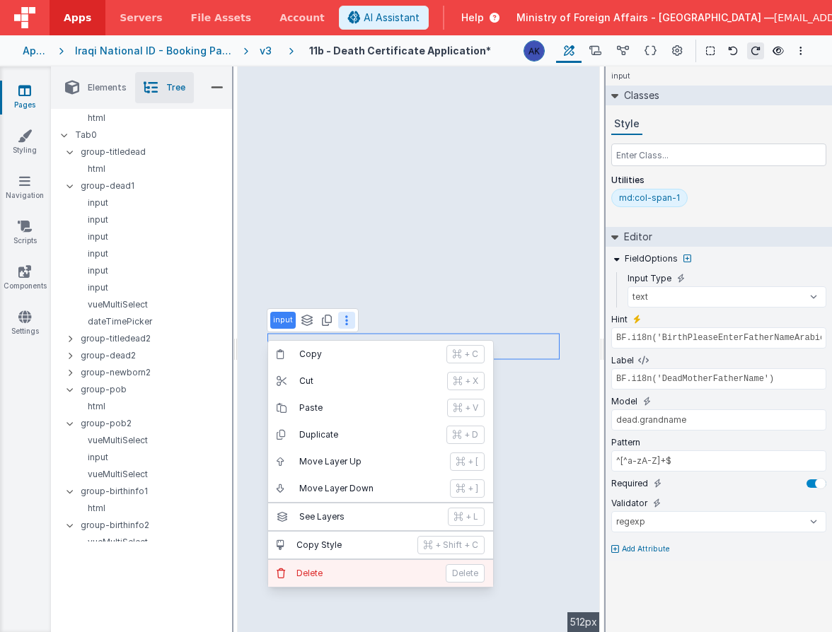
click at [377, 572] on p "Delete" at bounding box center [366, 573] width 141 height 11
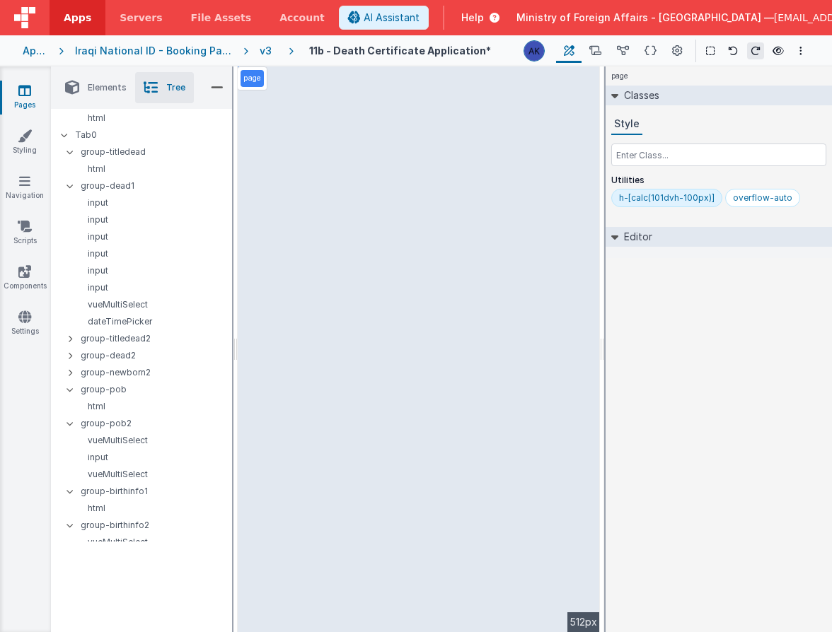
select select "regexp"
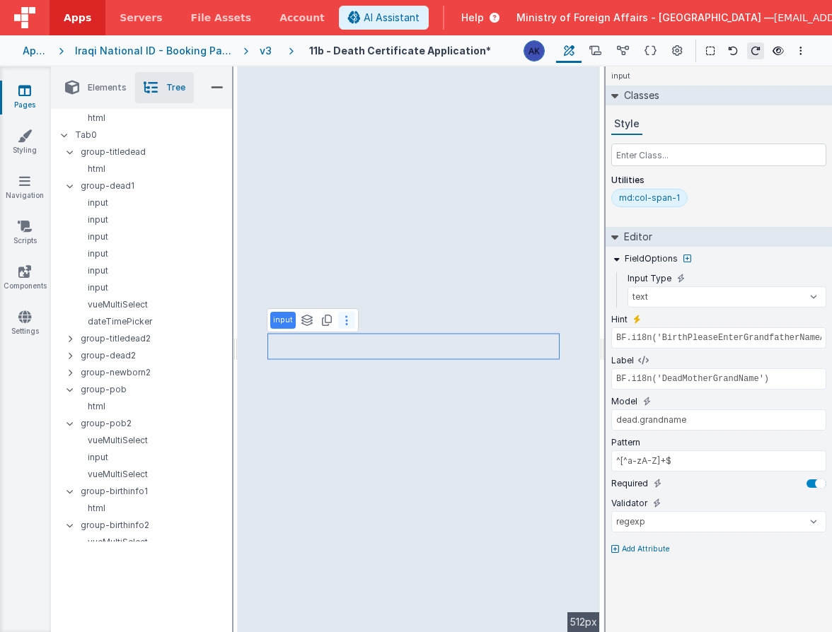
click at [347, 319] on button at bounding box center [346, 320] width 17 height 17
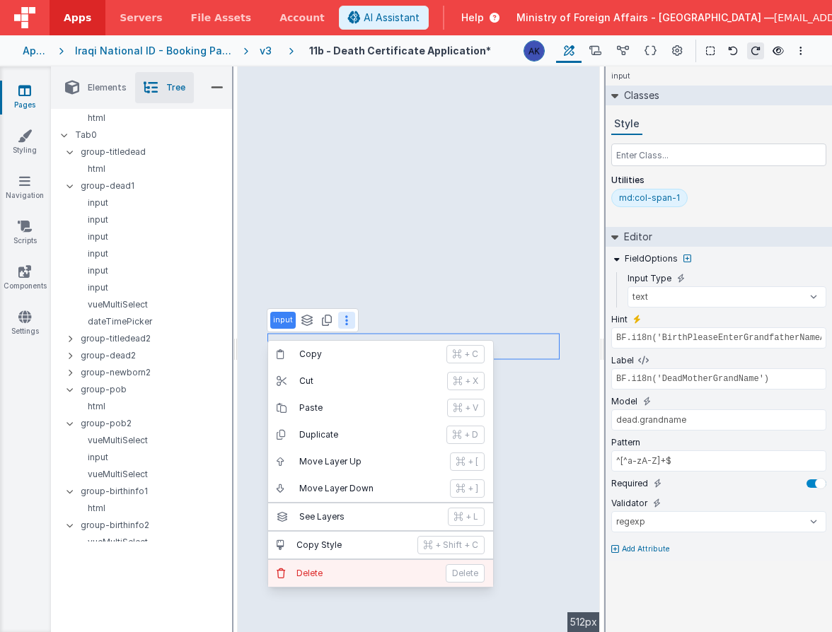
click at [330, 568] on p "Delete" at bounding box center [366, 573] width 141 height 11
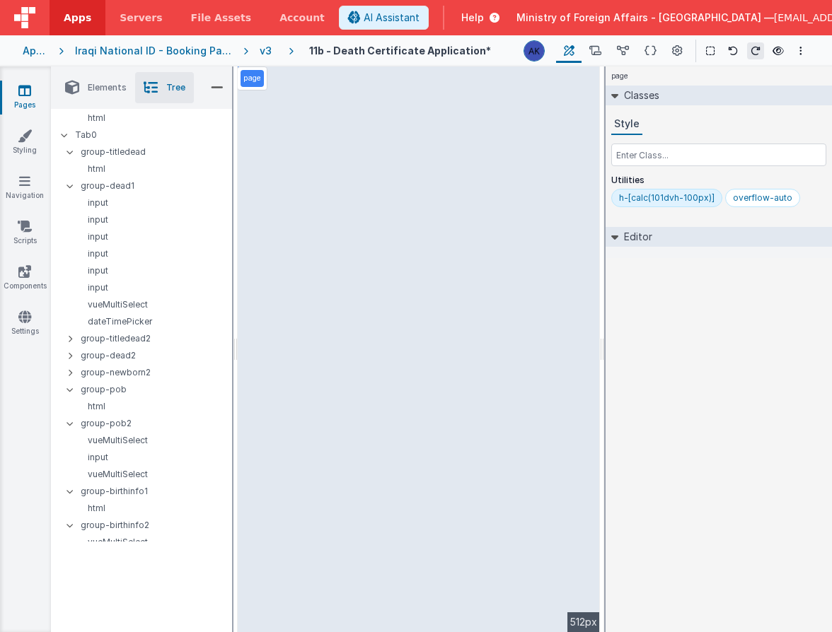
select select "required"
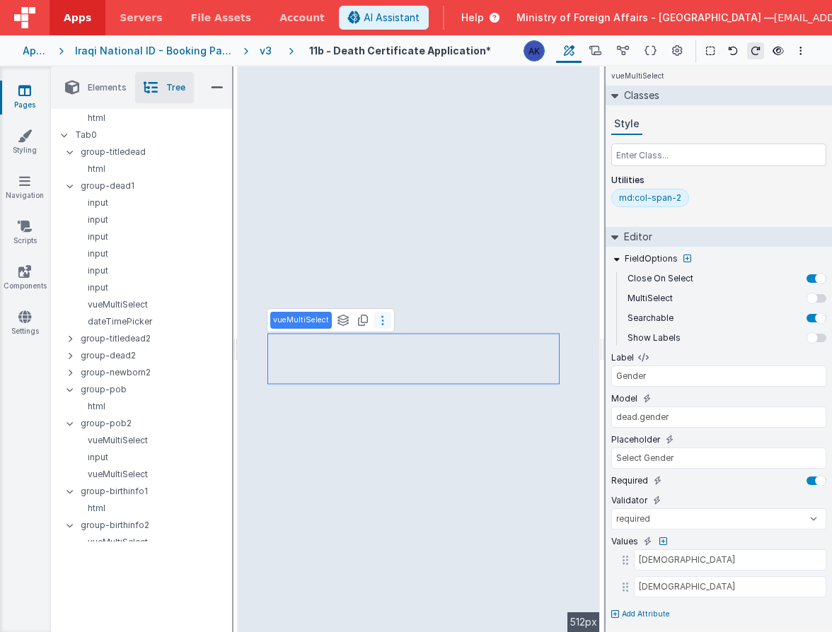
click at [375, 325] on button at bounding box center [382, 320] width 17 height 17
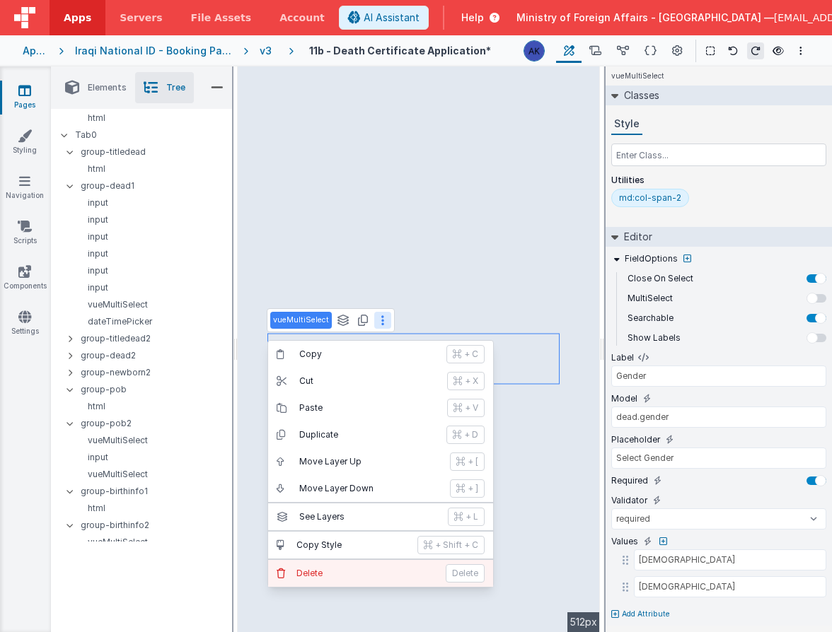
click at [353, 571] on p "Delete" at bounding box center [366, 573] width 141 height 11
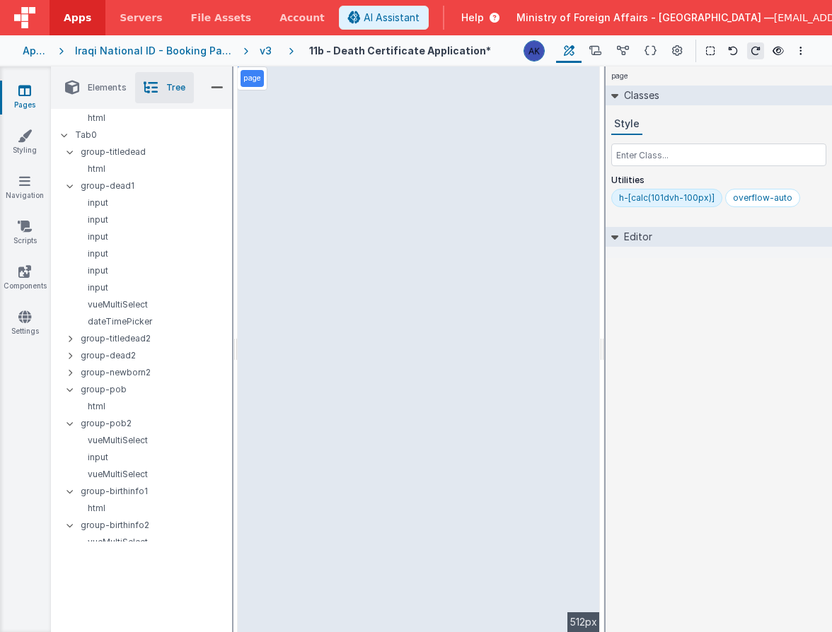
select select "regexp"
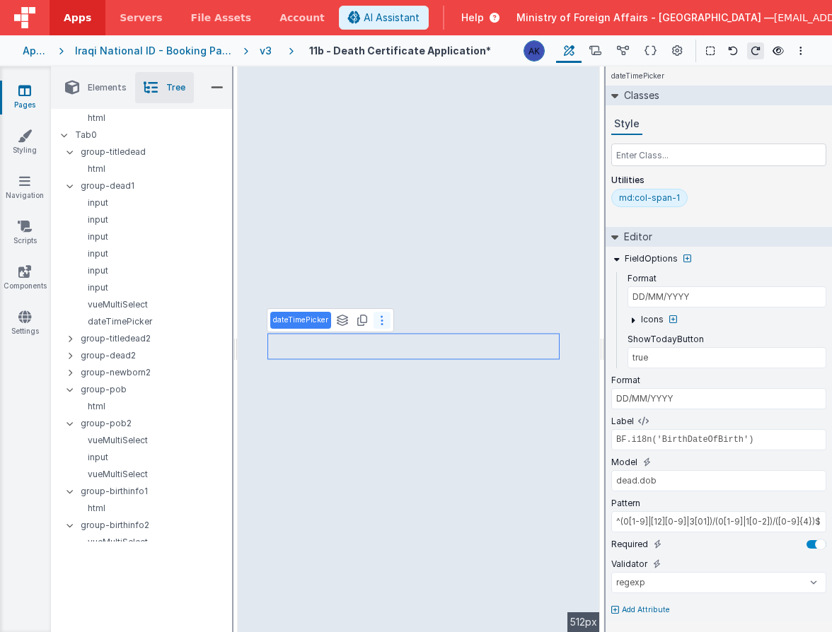
click at [386, 322] on button at bounding box center [382, 320] width 17 height 17
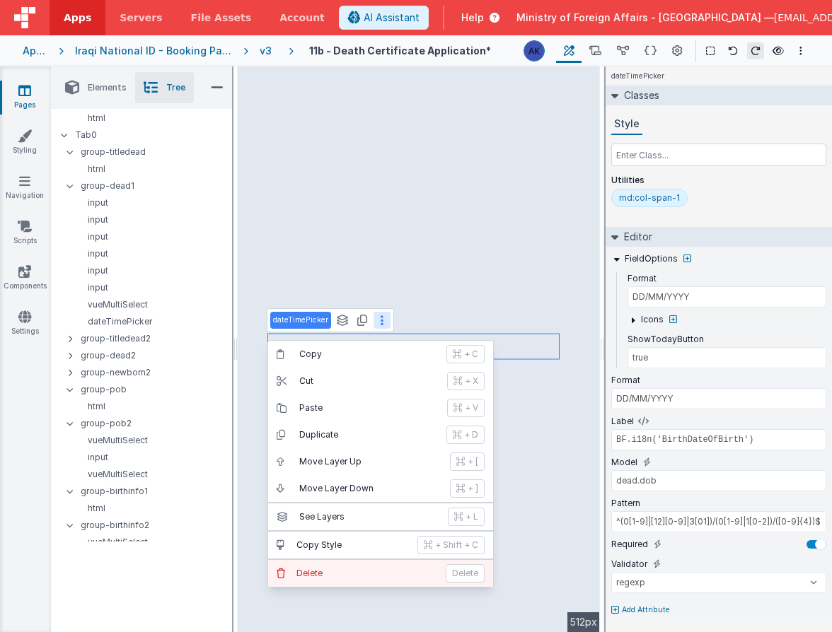
click at [359, 577] on p "Delete" at bounding box center [366, 573] width 141 height 11
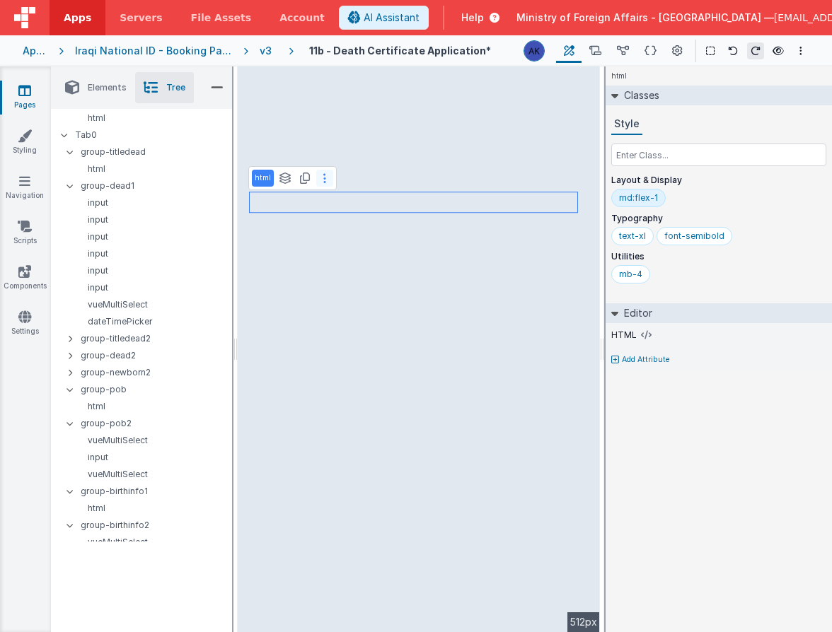
click at [325, 183] on button at bounding box center [324, 178] width 17 height 17
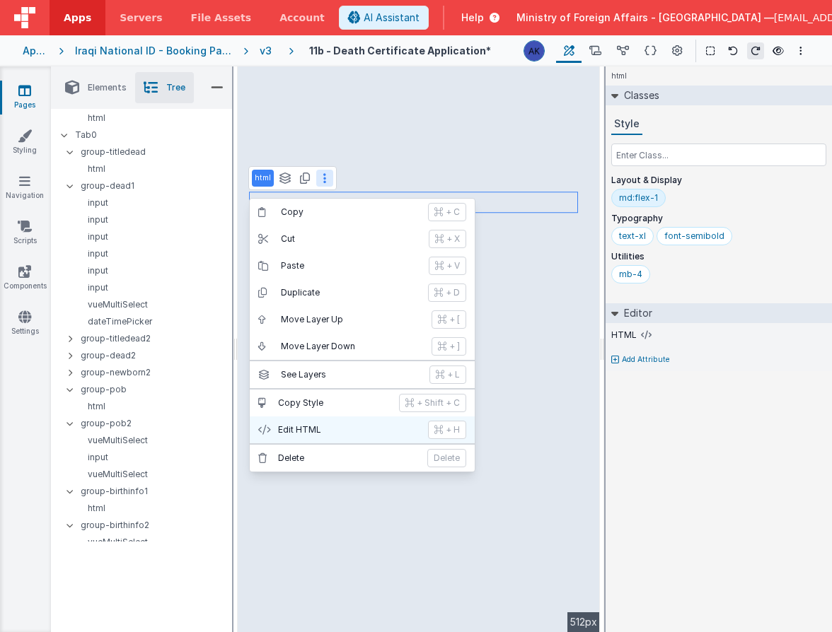
click at [333, 424] on button "Edit HTML + H" at bounding box center [362, 430] width 225 height 27
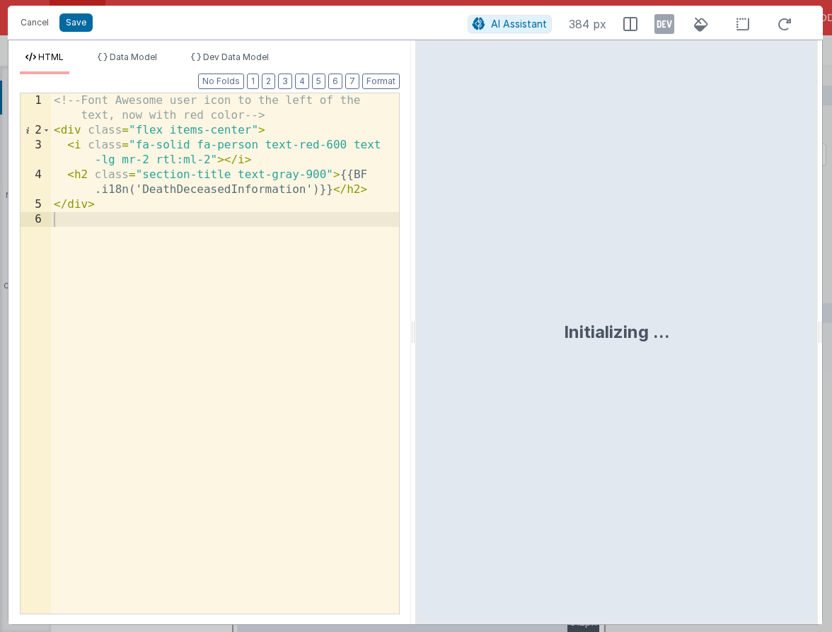
click at [213, 191] on div "<!-- Font Awesome user icon to the left of the text, now with red color --> < d…" at bounding box center [225, 375] width 348 height 565
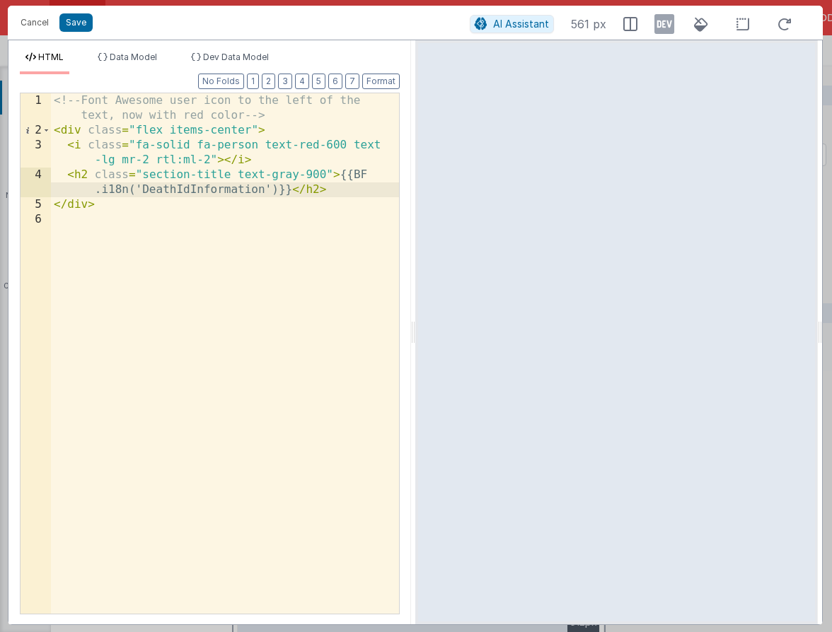
click at [257, 142] on div "<!-- Font Awesome user icon to the left of the text, now with red color --> < d…" at bounding box center [225, 375] width 348 height 565
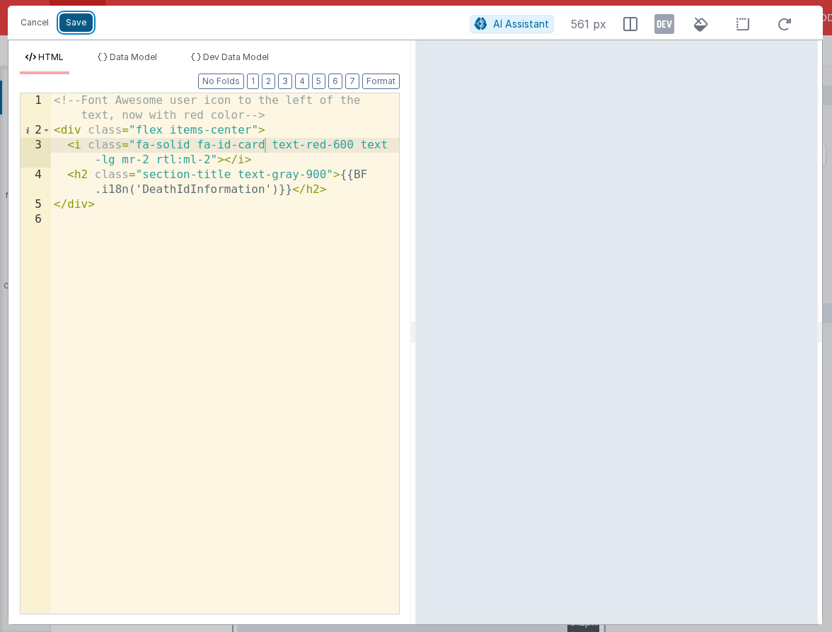
click at [85, 22] on button "Save" at bounding box center [75, 22] width 33 height 18
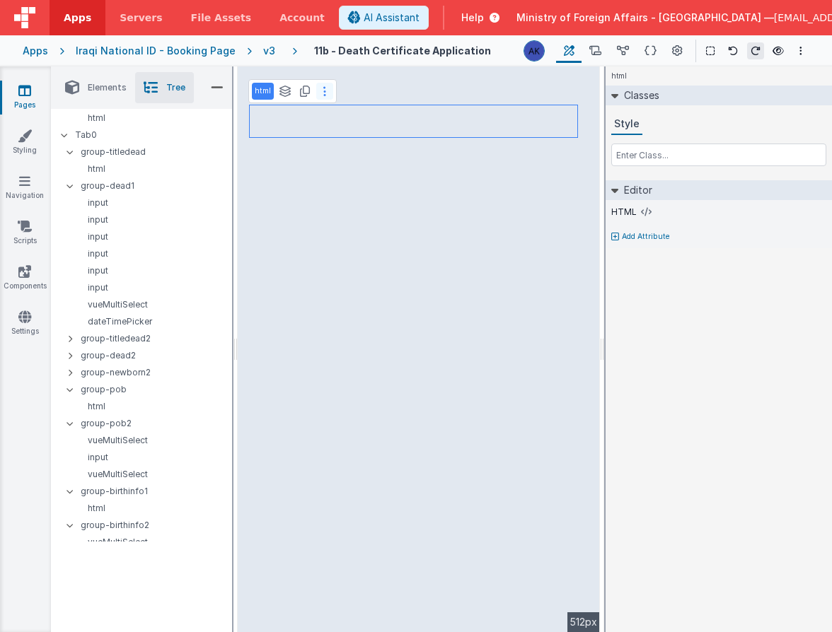
click at [325, 94] on button at bounding box center [324, 91] width 17 height 17
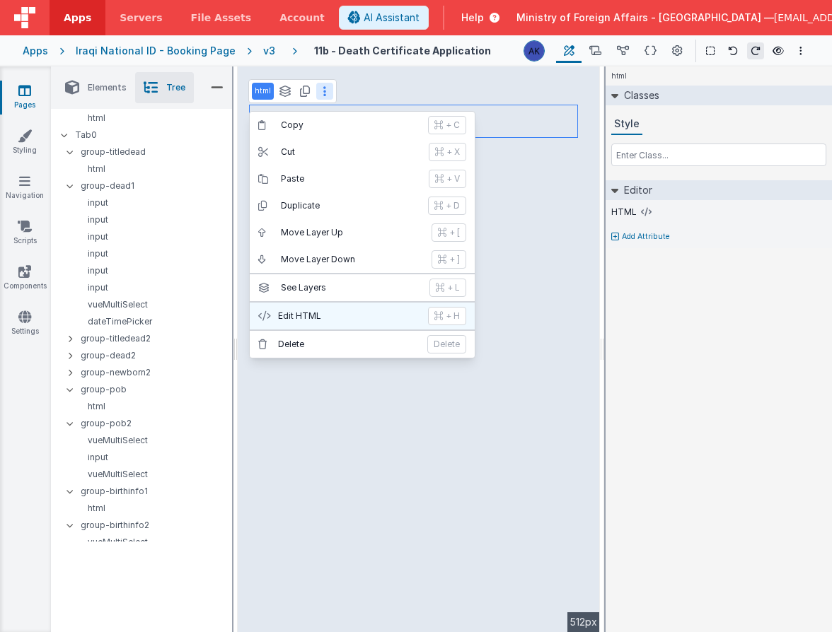
click at [356, 324] on button "Edit HTML + H" at bounding box center [362, 316] width 225 height 27
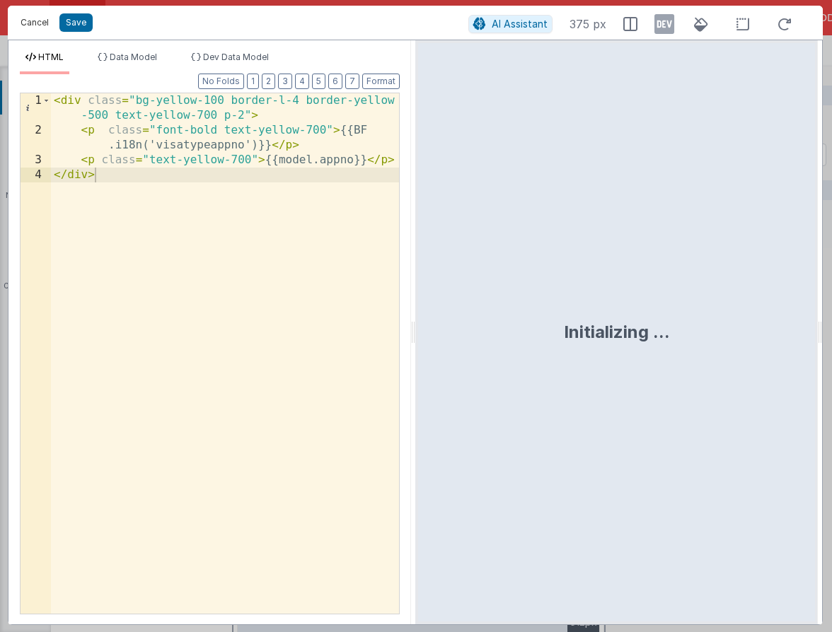
click at [40, 29] on button "Cancel" at bounding box center [34, 23] width 42 height 20
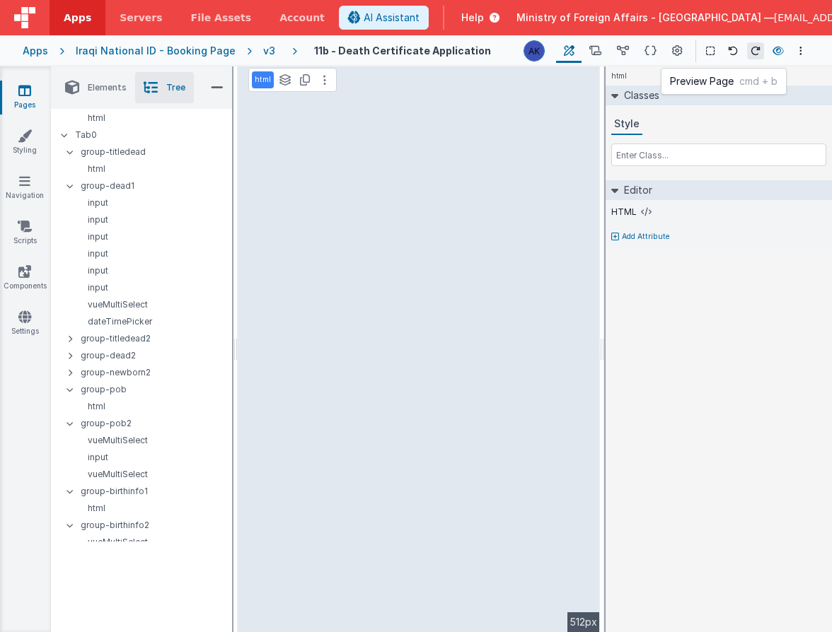
click at [779, 54] on icon at bounding box center [777, 51] width 11 height 10
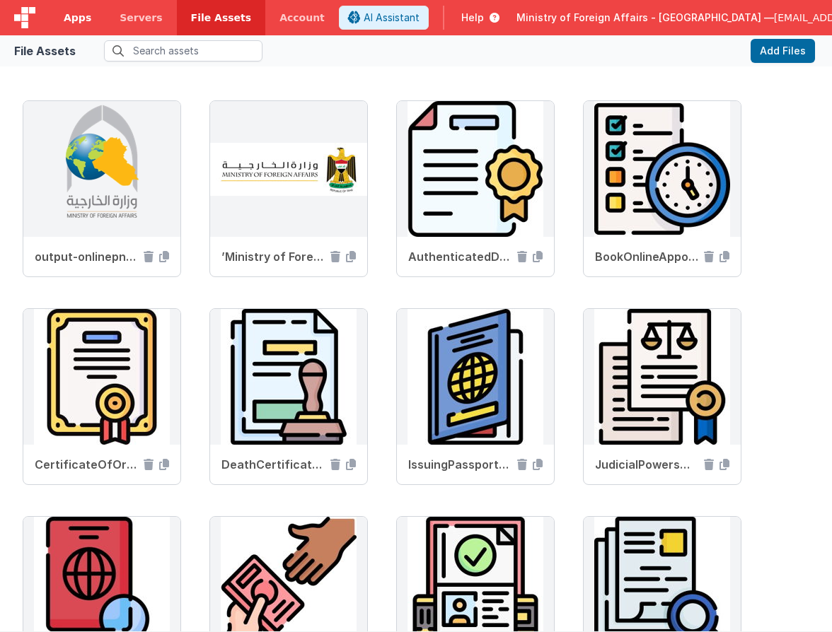
click at [89, 18] on link "Apps" at bounding box center [78, 17] width 56 height 35
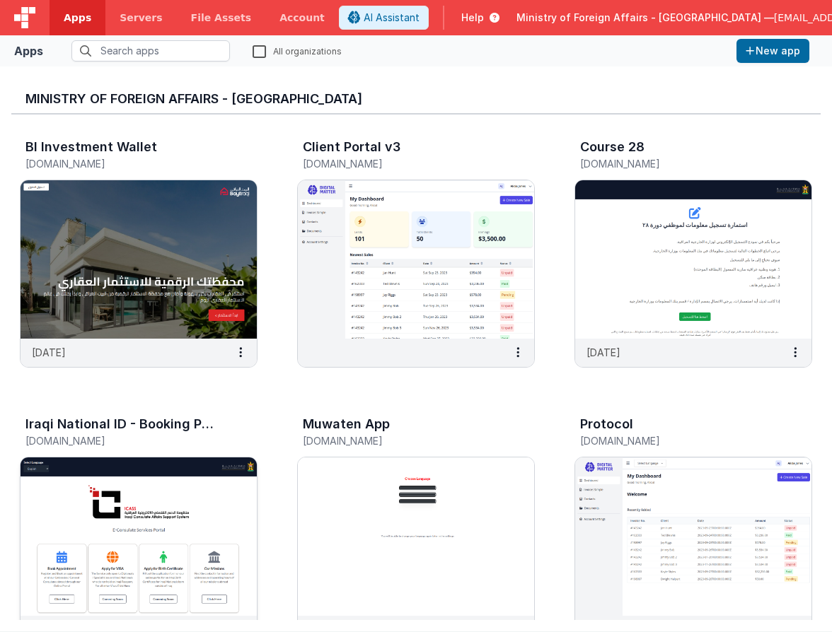
click at [207, 478] on img at bounding box center [139, 537] width 236 height 158
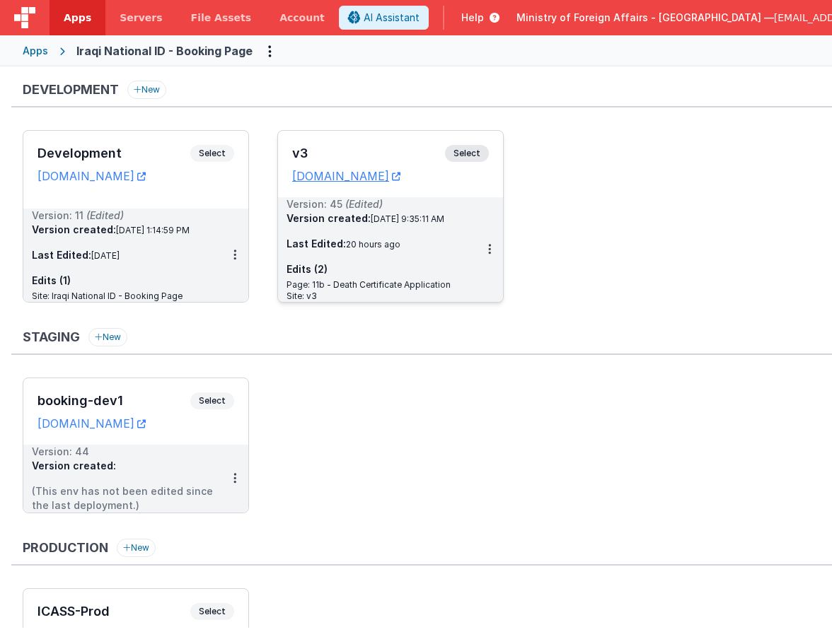
click at [458, 158] on span "Select" at bounding box center [467, 153] width 44 height 17
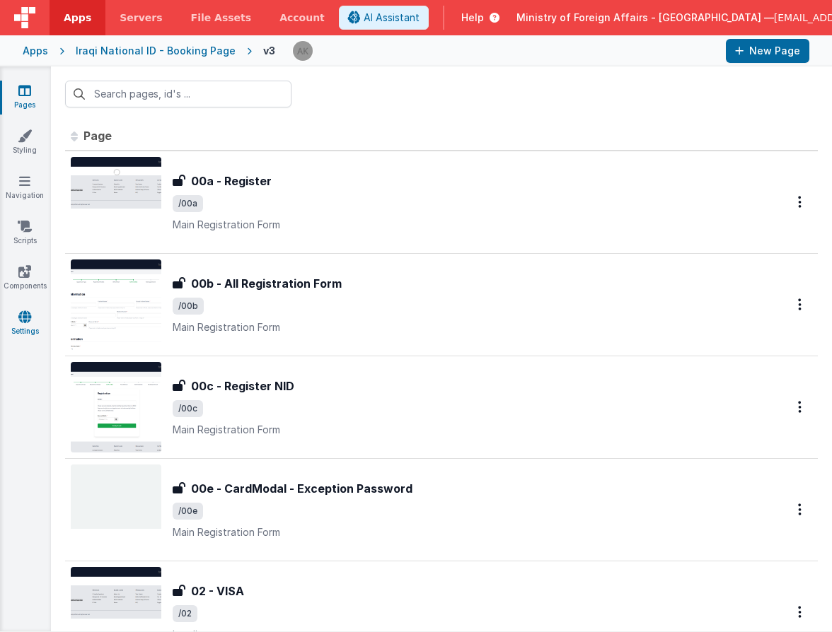
click at [27, 316] on icon at bounding box center [24, 317] width 13 height 14
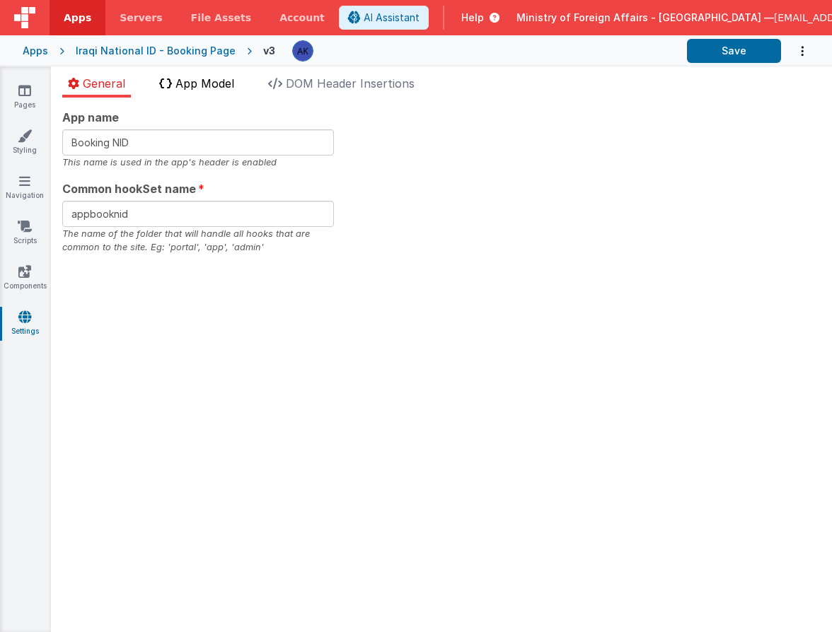
click at [204, 87] on span "App Model" at bounding box center [204, 83] width 59 height 14
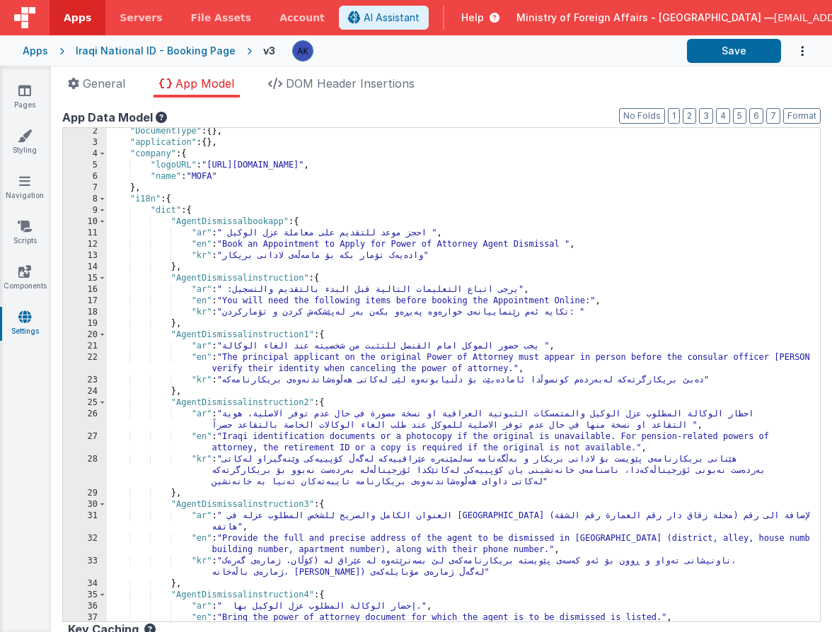
scroll to position [8, 0]
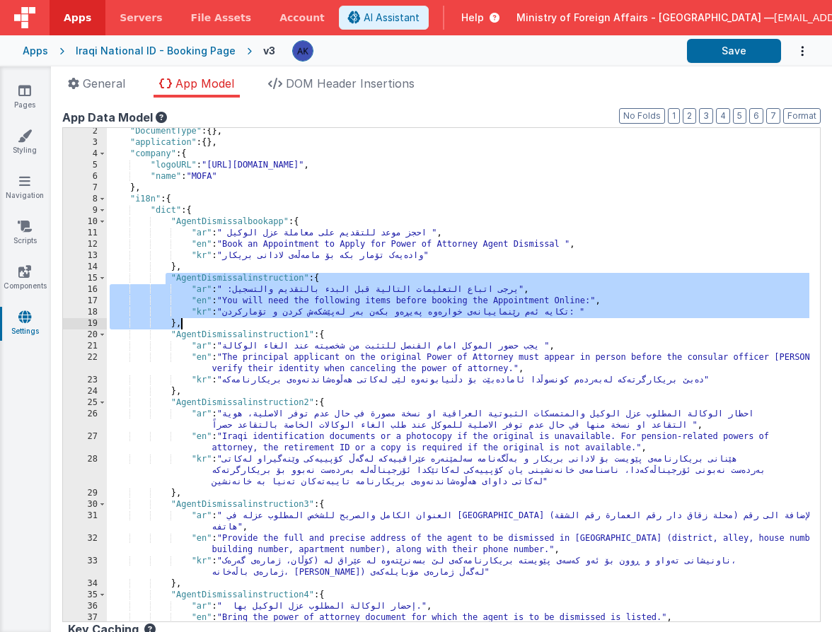
drag, startPoint x: 164, startPoint y: 278, endPoint x: 243, endPoint y: 327, distance: 93.1
click at [243, 327] on div ""DocumentType" : { } , "application" : { } , "company" : { "logoURL" : "[URL][D…" at bounding box center [458, 384] width 702 height 516
click at [239, 328] on div ""DocumentType" : { } , "application" : { } , "company" : { "logoURL" : "[URL][D…" at bounding box center [458, 384] width 702 height 516
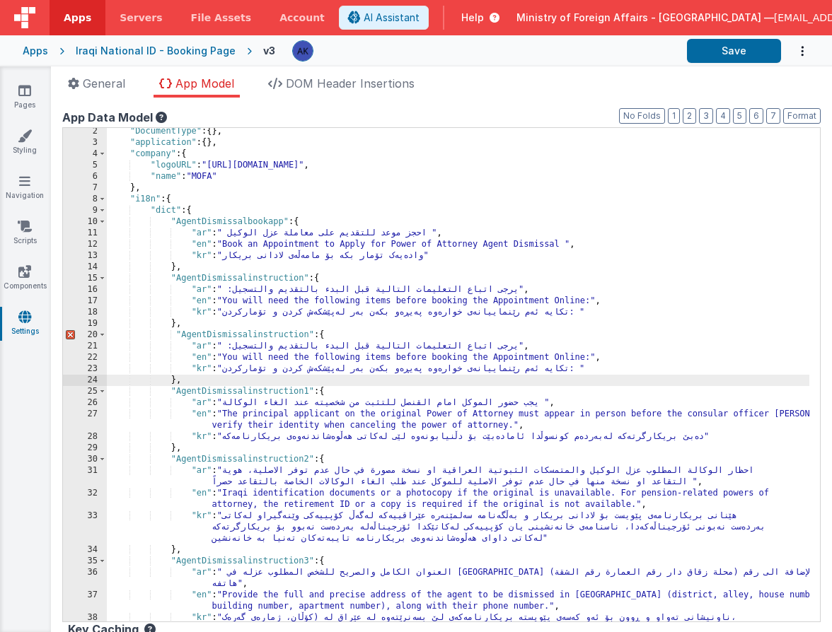
click at [285, 334] on div ""DocumentType" : { } , "application" : { } , "company" : { "logoURL" : "[URL][D…" at bounding box center [458, 390] width 702 height 528
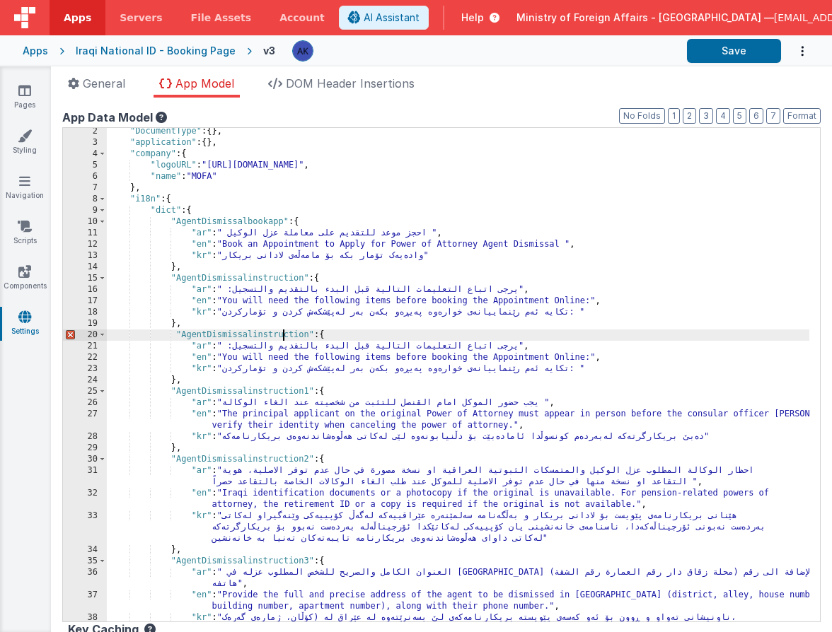
click at [285, 334] on div ""DocumentType" : { } , "application" : { } , "company" : { "logoURL" : "[URL][D…" at bounding box center [458, 390] width 702 height 528
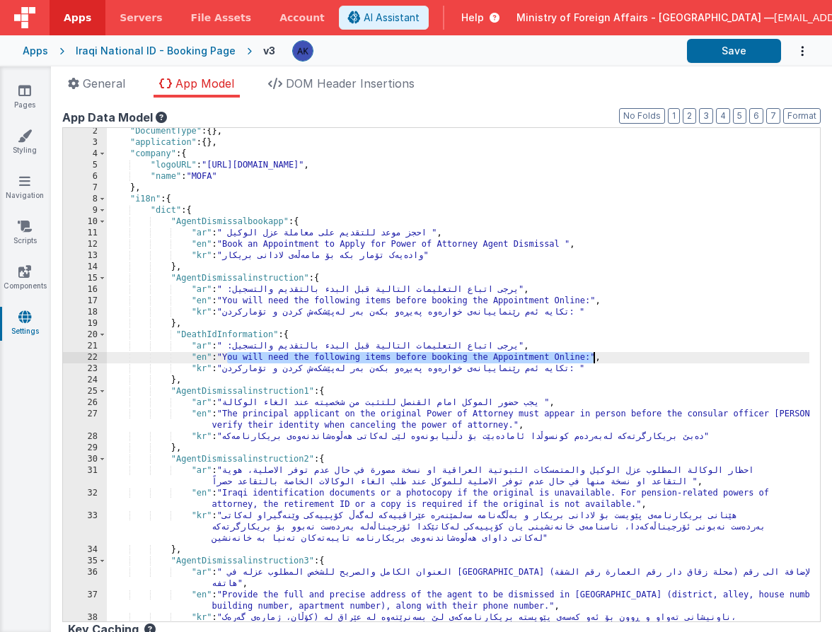
drag, startPoint x: 228, startPoint y: 357, endPoint x: 596, endPoint y: 359, distance: 368.6
click at [596, 359] on div ""DocumentType" : { } , "application" : { } , "company" : { "logoURL" : "[URL][D…" at bounding box center [458, 390] width 702 height 528
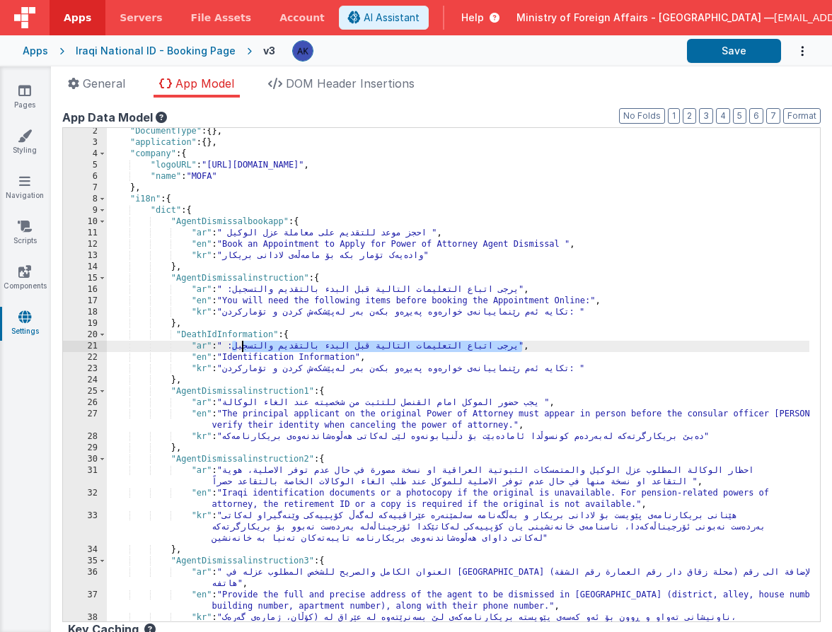
drag, startPoint x: 234, startPoint y: 348, endPoint x: 241, endPoint y: 347, distance: 7.2
click at [241, 347] on div ""DocumentType" : { } , "application" : { } , "company" : { "logoURL" : "[URL][D…" at bounding box center [458, 390] width 702 height 528
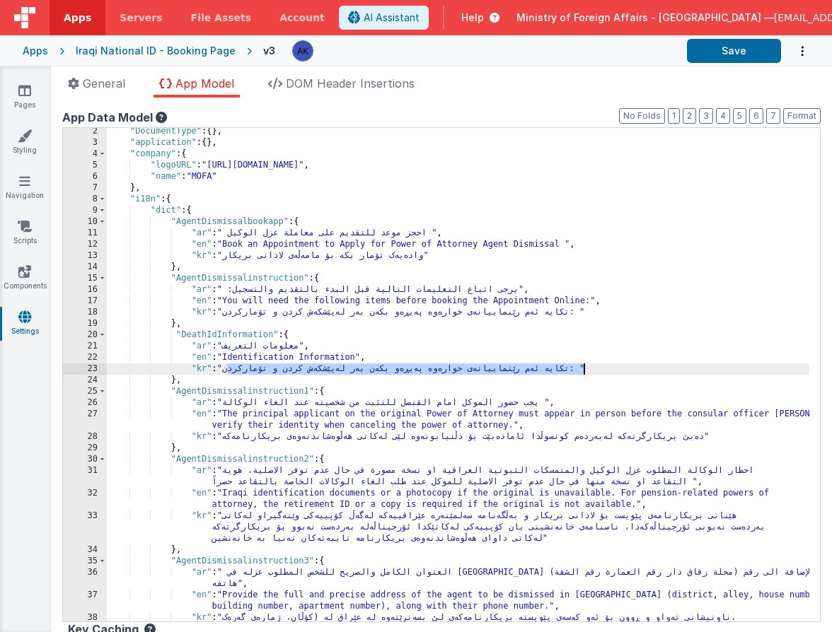
drag, startPoint x: 228, startPoint y: 371, endPoint x: 581, endPoint y: 369, distance: 353.0
click at [581, 369] on div ""DocumentType" : { } , "application" : { } , "company" : { "logoURL" : "[URL][D…" at bounding box center [458, 390] width 702 height 528
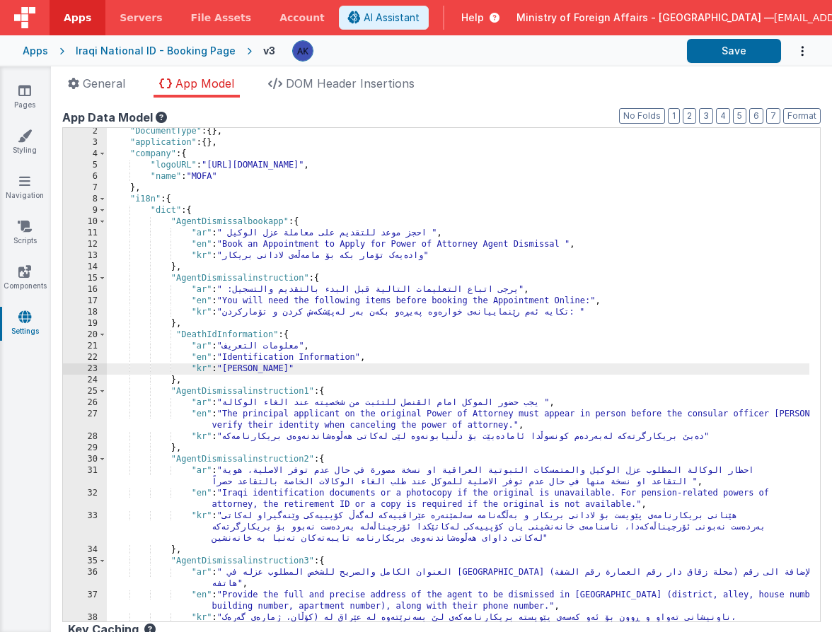
click at [228, 331] on div ""DocumentType" : { } , "application" : { } , "company" : { "logoURL" : "[URL][D…" at bounding box center [458, 390] width 702 height 528
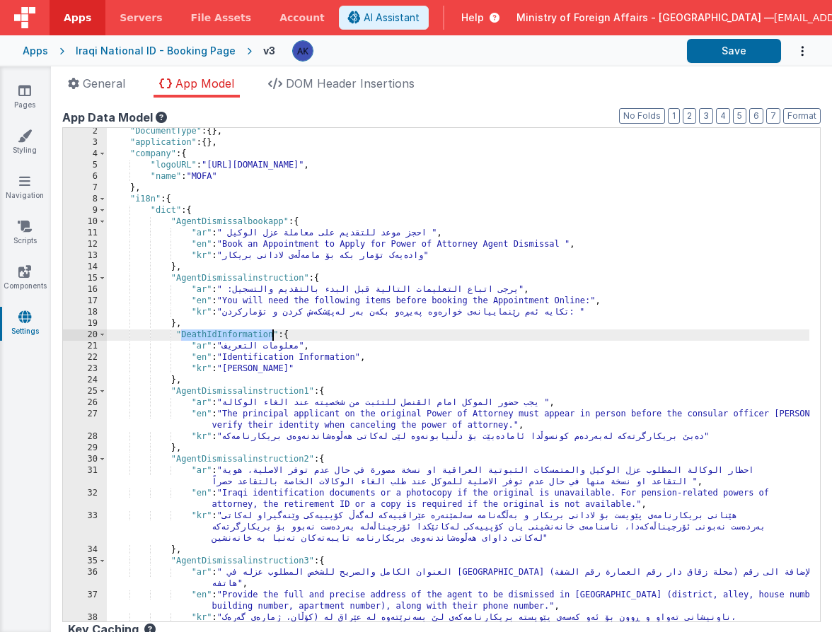
click at [228, 331] on div ""DocumentType" : { } , "application" : { } , "company" : { "logoURL" : "[URL][D…" at bounding box center [458, 390] width 702 height 528
